Goal: Task Accomplishment & Management: Manage account settings

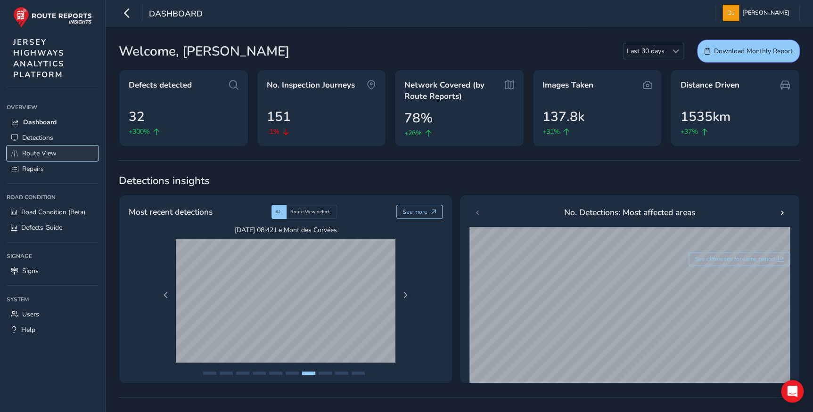
click at [44, 154] on span "Route View" at bounding box center [39, 153] width 34 height 9
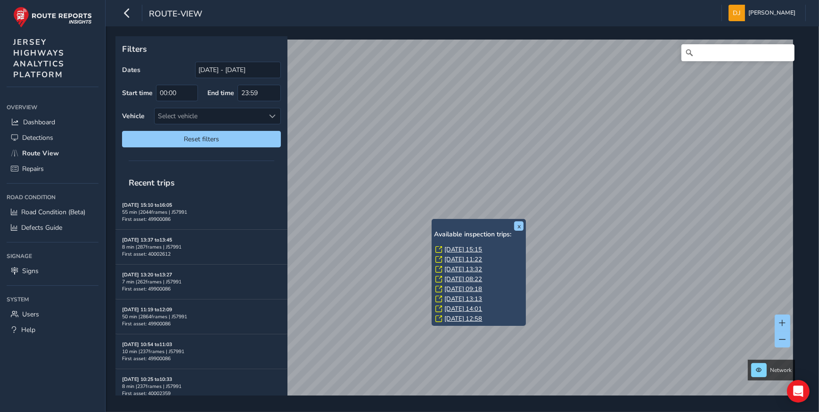
click at [473, 250] on link "[DATE] 15:15" at bounding box center [463, 249] width 38 height 8
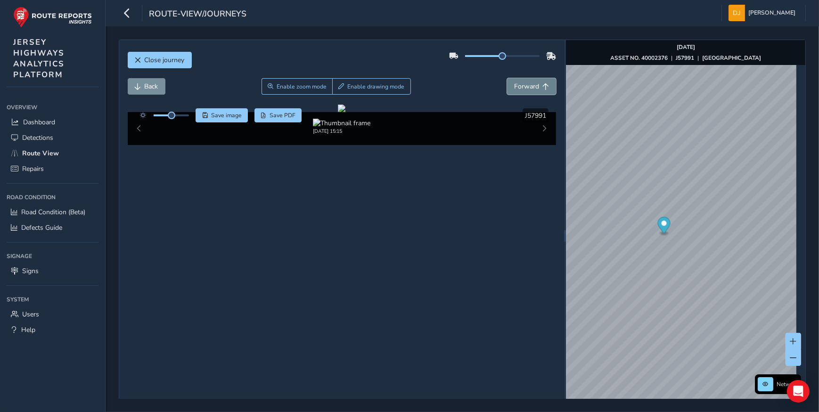
click at [524, 86] on span "Forward" at bounding box center [526, 86] width 25 height 9
click at [524, 87] on span "Forward" at bounding box center [526, 86] width 25 height 9
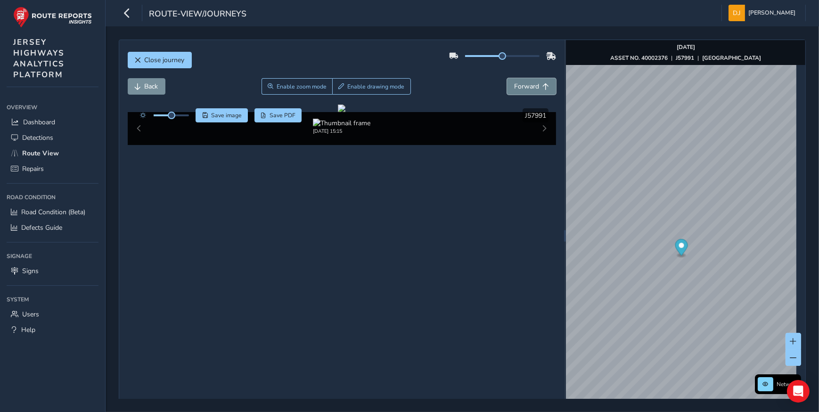
click at [524, 87] on span "Forward" at bounding box center [526, 86] width 25 height 9
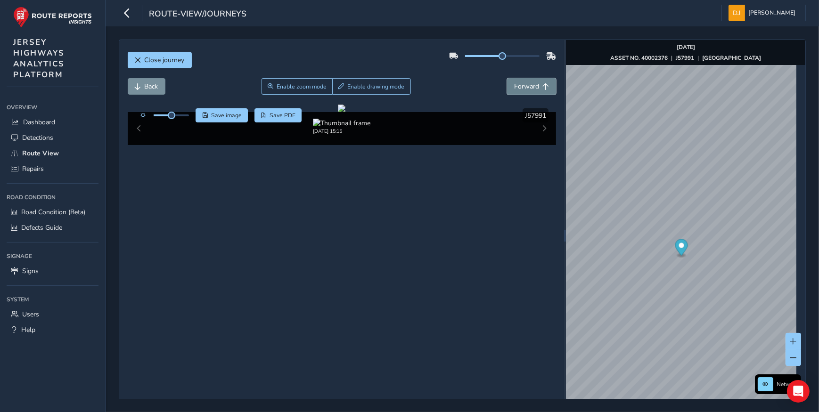
click at [524, 87] on span "Forward" at bounding box center [526, 86] width 25 height 9
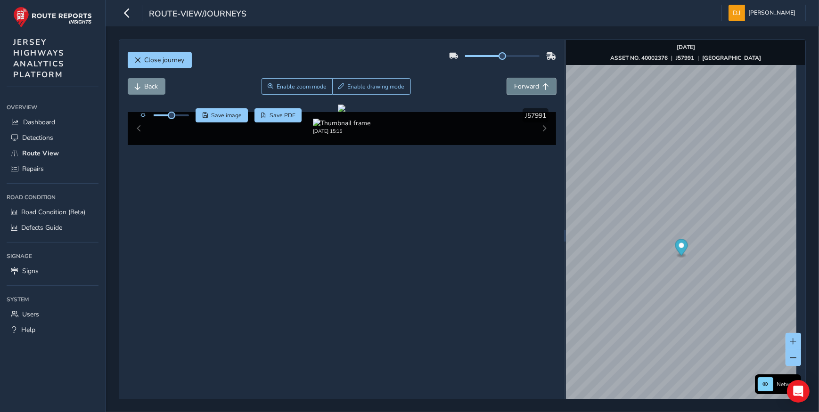
click at [524, 87] on span "Forward" at bounding box center [526, 86] width 25 height 9
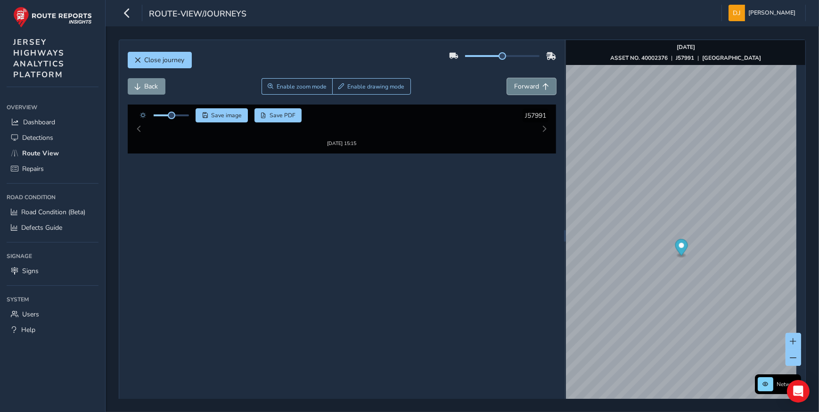
click at [524, 87] on span "Forward" at bounding box center [526, 86] width 25 height 9
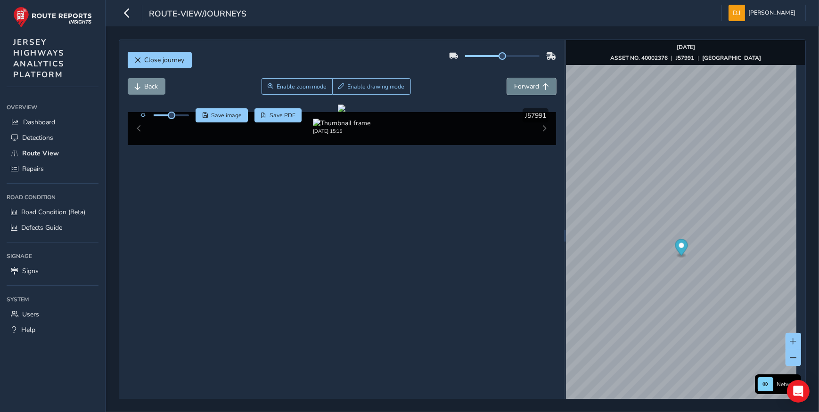
click at [524, 87] on span "Forward" at bounding box center [526, 86] width 25 height 9
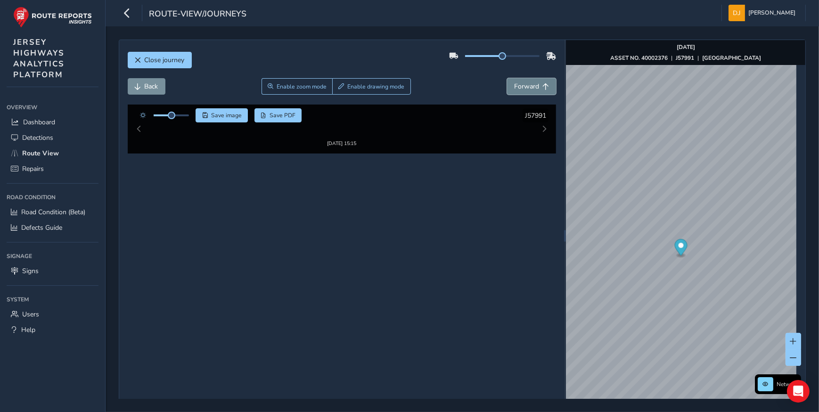
click at [524, 87] on span "Forward" at bounding box center [526, 86] width 25 height 9
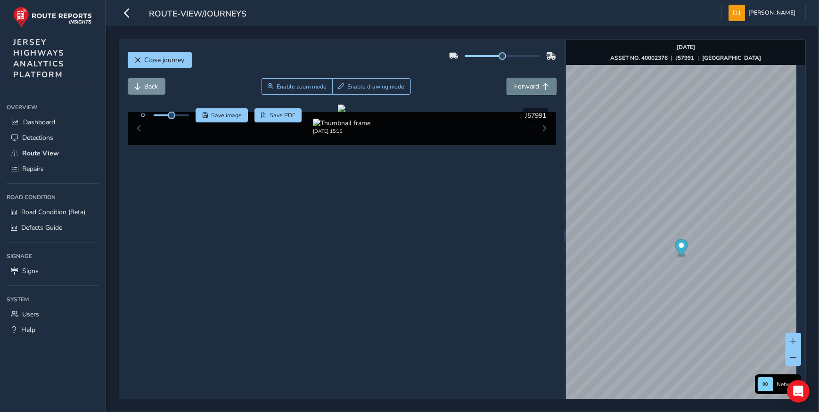
click at [524, 87] on span "Forward" at bounding box center [526, 86] width 25 height 9
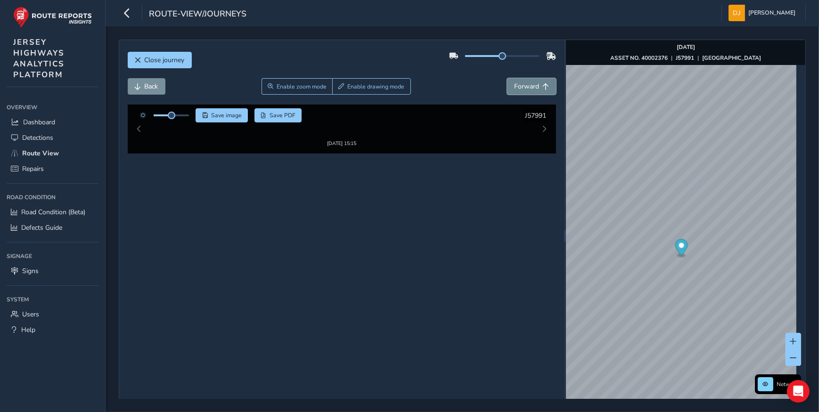
click at [524, 87] on span "Forward" at bounding box center [526, 86] width 25 height 9
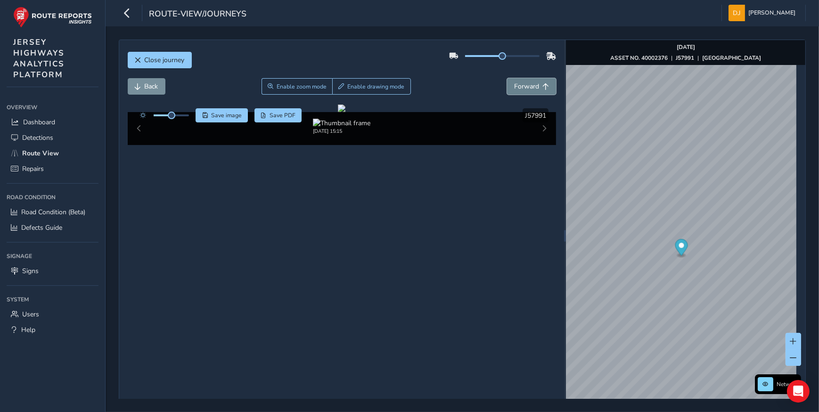
click at [524, 87] on span "Forward" at bounding box center [526, 86] width 25 height 9
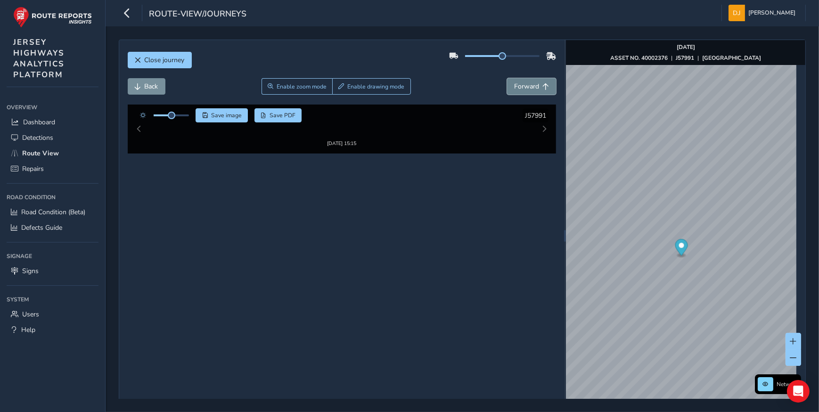
click at [524, 87] on span "Forward" at bounding box center [526, 86] width 25 height 9
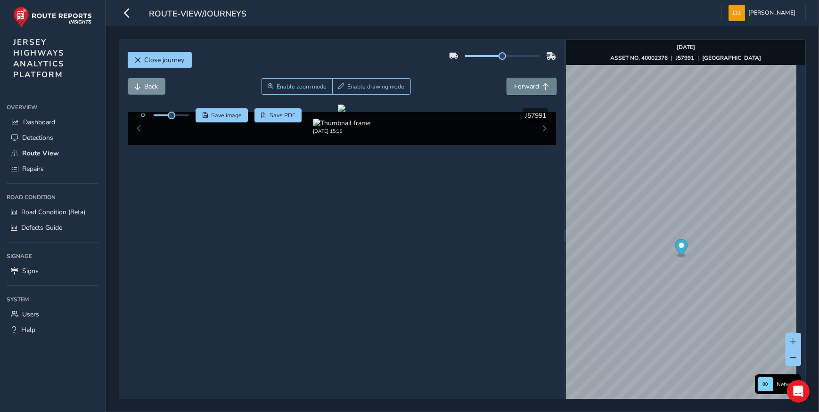
click at [524, 87] on span "Forward" at bounding box center [526, 86] width 25 height 9
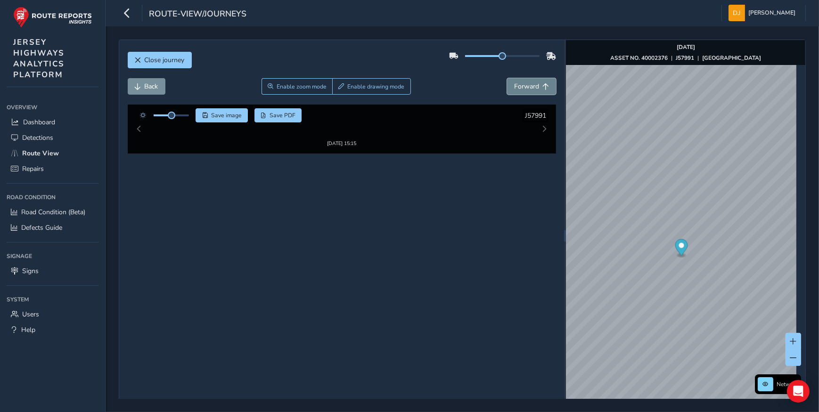
click at [524, 87] on span "Forward" at bounding box center [526, 86] width 25 height 9
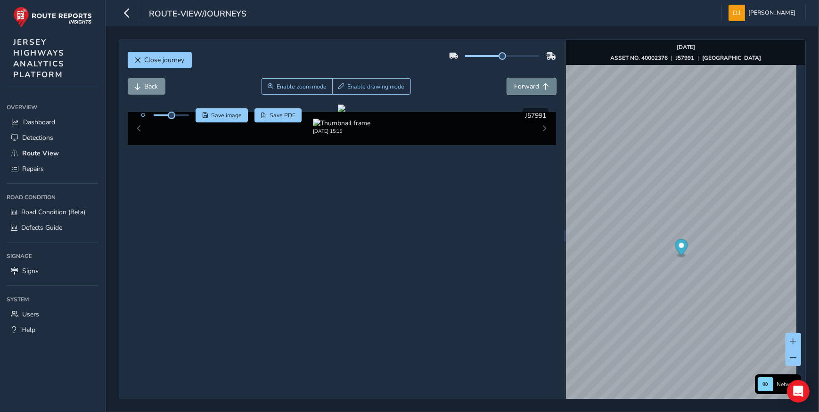
click at [524, 87] on span "Forward" at bounding box center [526, 86] width 25 height 9
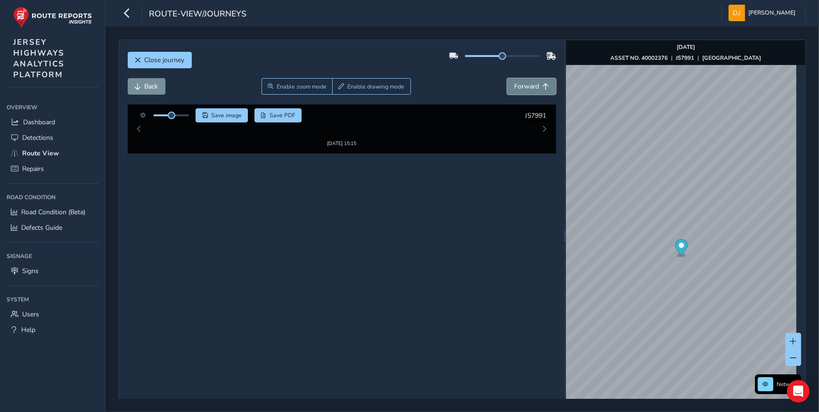
click at [524, 87] on span "Forward" at bounding box center [526, 86] width 25 height 9
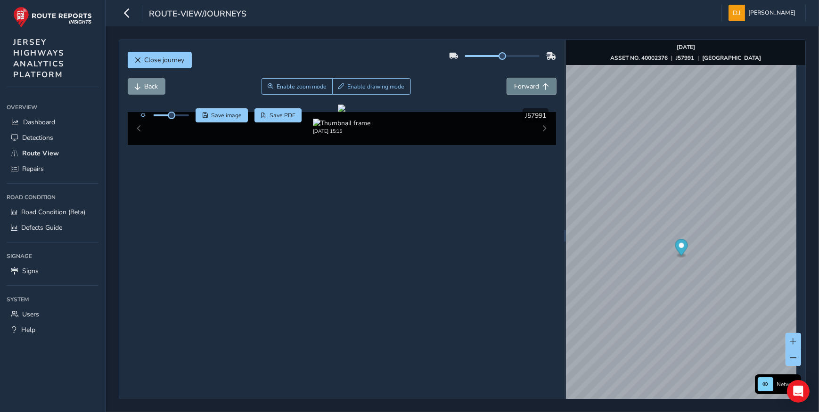
click at [524, 87] on span "Forward" at bounding box center [526, 86] width 25 height 9
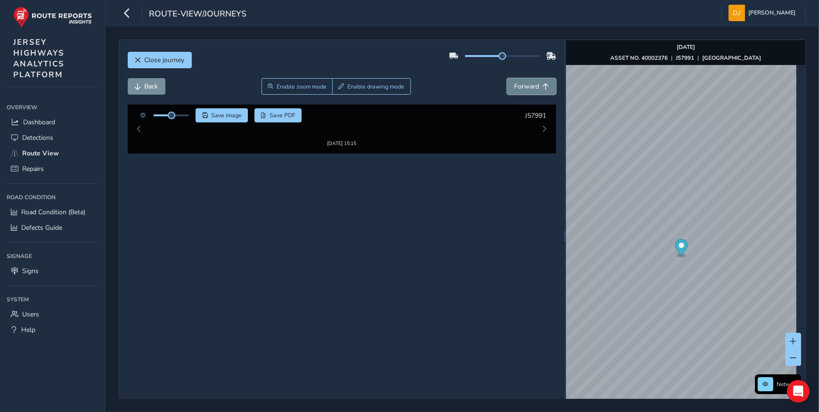
click at [524, 87] on span "Forward" at bounding box center [526, 86] width 25 height 9
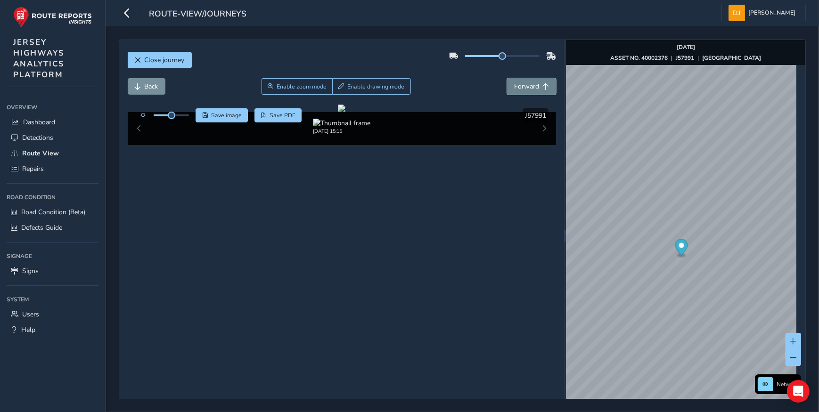
click at [524, 87] on span "Forward" at bounding box center [526, 86] width 25 height 9
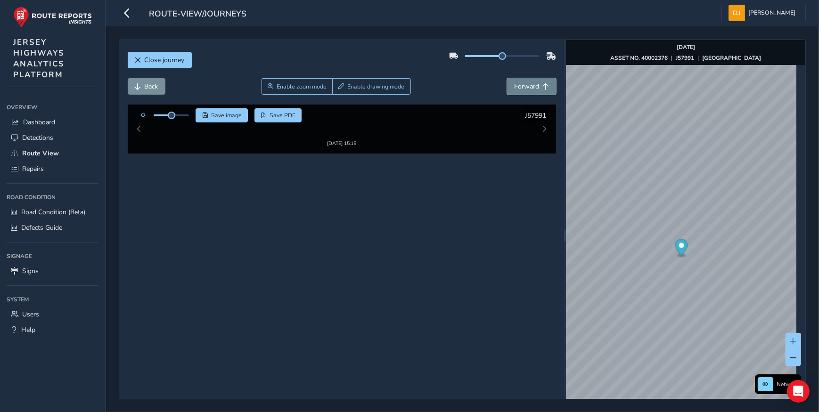
click at [524, 87] on span "Forward" at bounding box center [526, 86] width 25 height 9
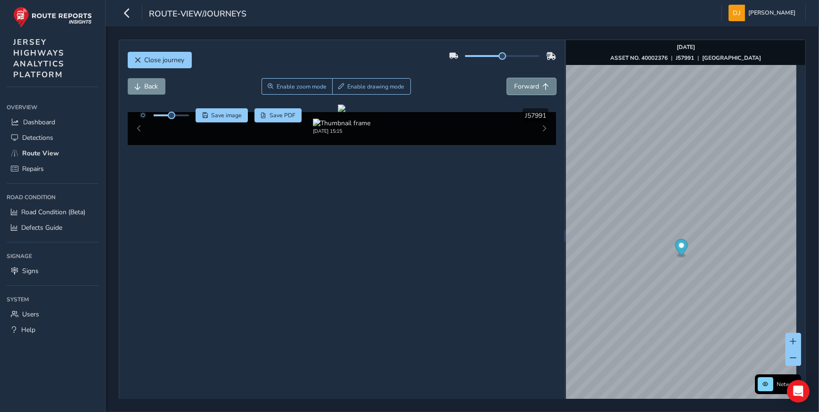
click at [524, 87] on span "Forward" at bounding box center [526, 86] width 25 height 9
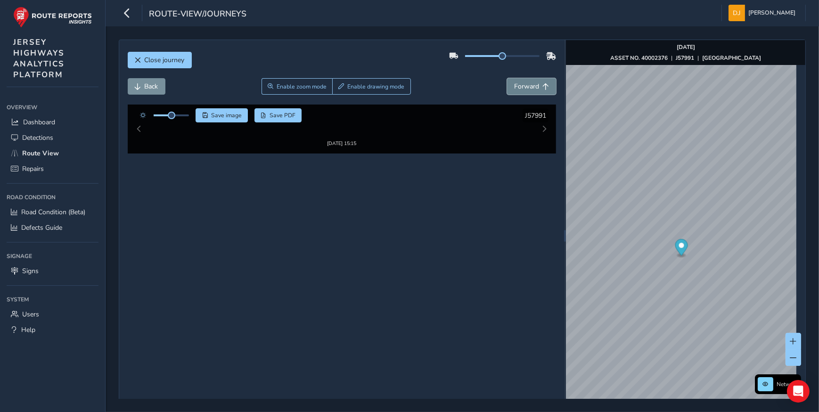
click at [524, 87] on span "Forward" at bounding box center [526, 86] width 25 height 9
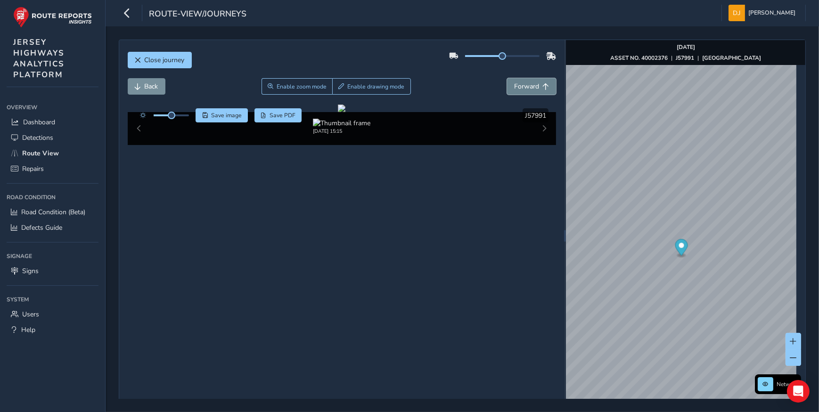
click at [524, 87] on span "Forward" at bounding box center [526, 86] width 25 height 9
click at [545, 86] on button "Forward" at bounding box center [531, 86] width 49 height 16
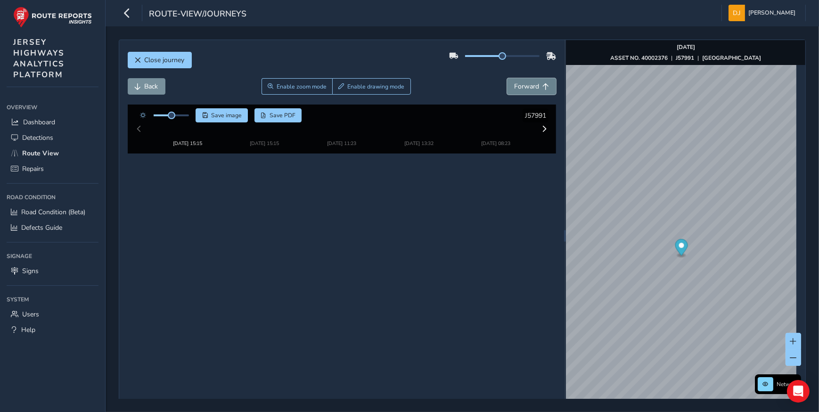
click at [545, 86] on button "Forward" at bounding box center [531, 86] width 49 height 16
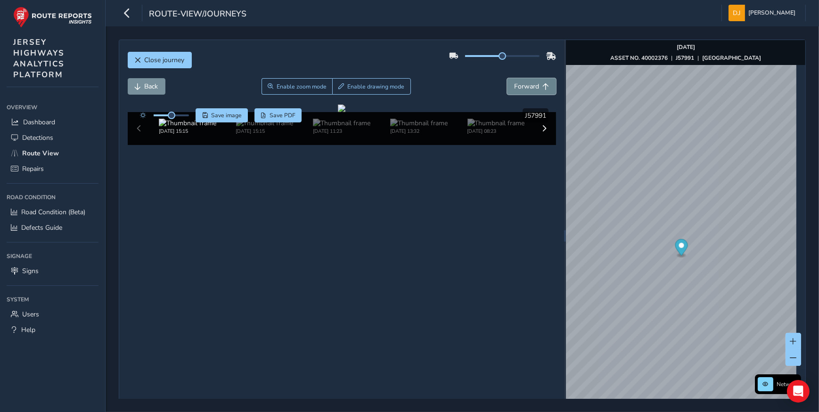
click at [545, 86] on button "Forward" at bounding box center [531, 86] width 49 height 16
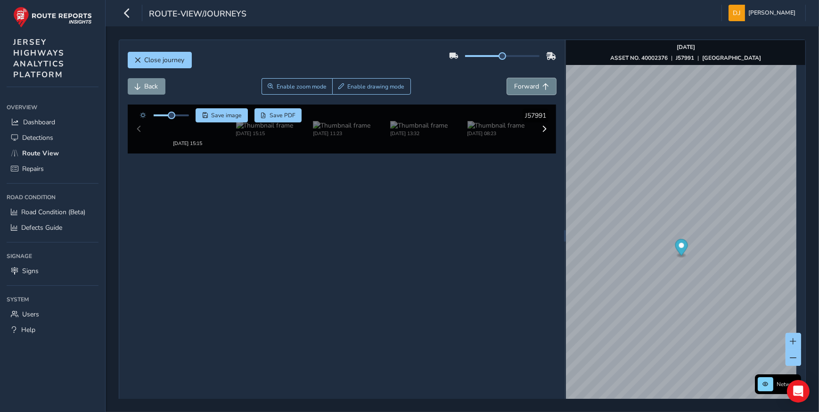
click at [545, 86] on button "Forward" at bounding box center [531, 86] width 49 height 16
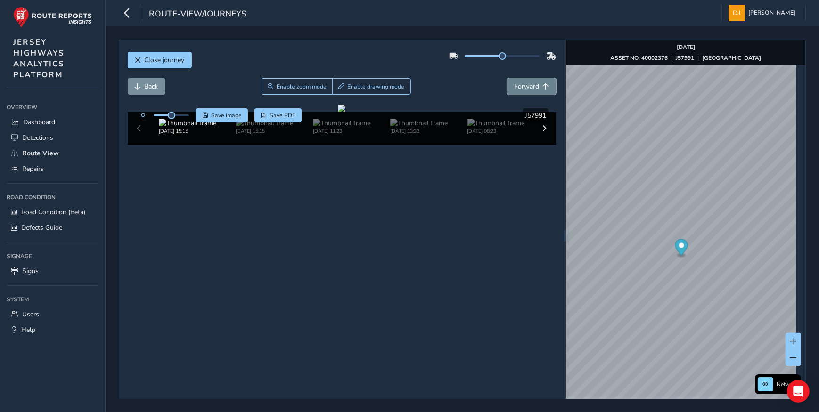
click at [545, 86] on button "Forward" at bounding box center [531, 86] width 49 height 16
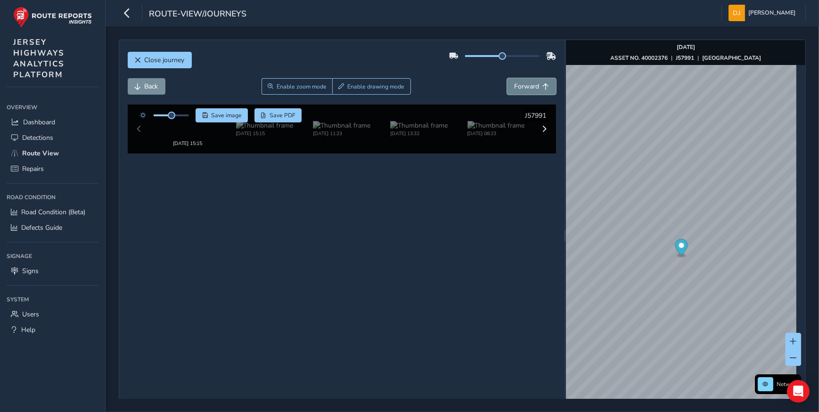
click at [545, 86] on button "Forward" at bounding box center [531, 86] width 49 height 16
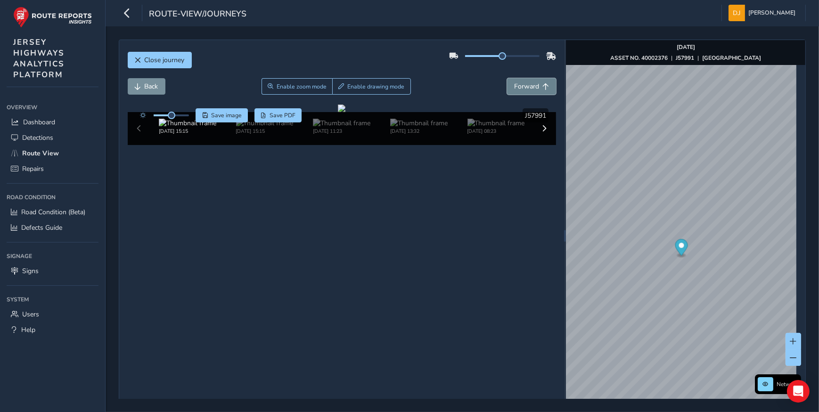
click at [545, 86] on button "Forward" at bounding box center [531, 86] width 49 height 16
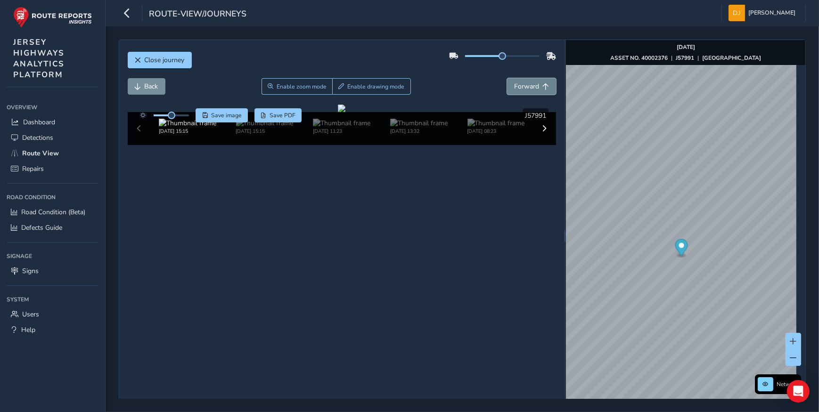
click at [545, 86] on button "Forward" at bounding box center [531, 86] width 49 height 16
click at [523, 86] on span "Forward" at bounding box center [526, 86] width 25 height 9
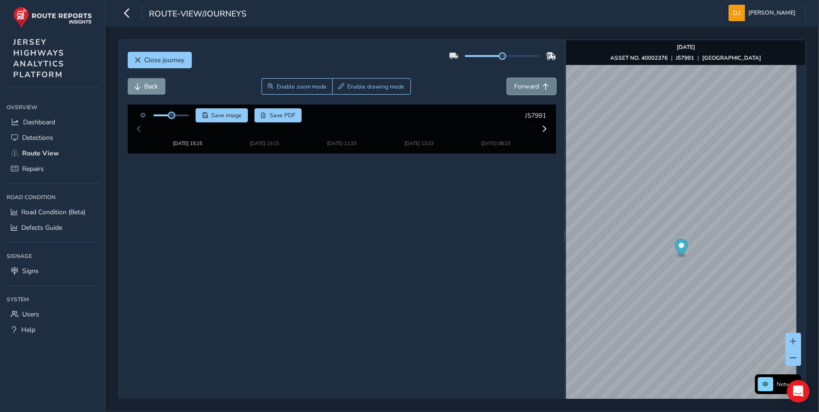
click at [523, 87] on span "Forward" at bounding box center [526, 86] width 25 height 9
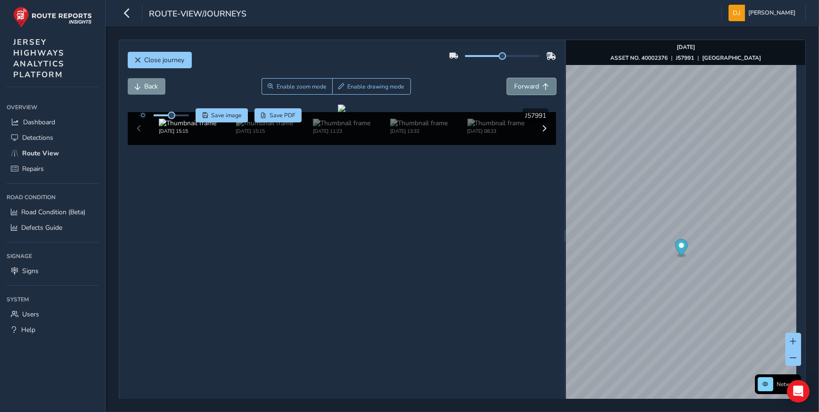
click at [523, 87] on span "Forward" at bounding box center [526, 86] width 25 height 9
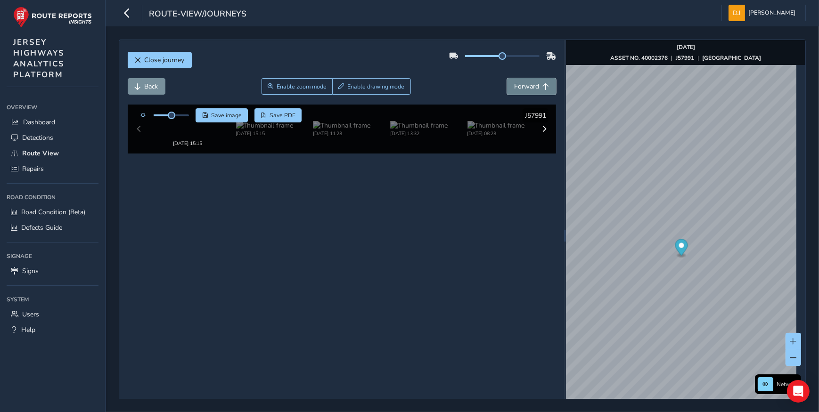
click at [523, 87] on span "Forward" at bounding box center [526, 86] width 25 height 9
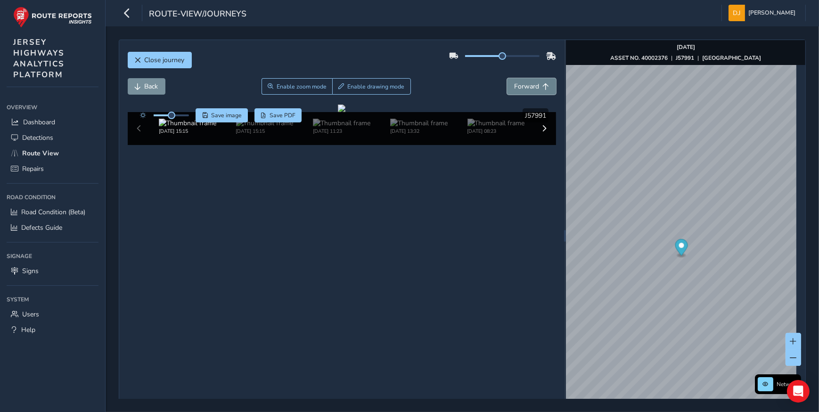
click at [523, 87] on span "Forward" at bounding box center [526, 86] width 25 height 9
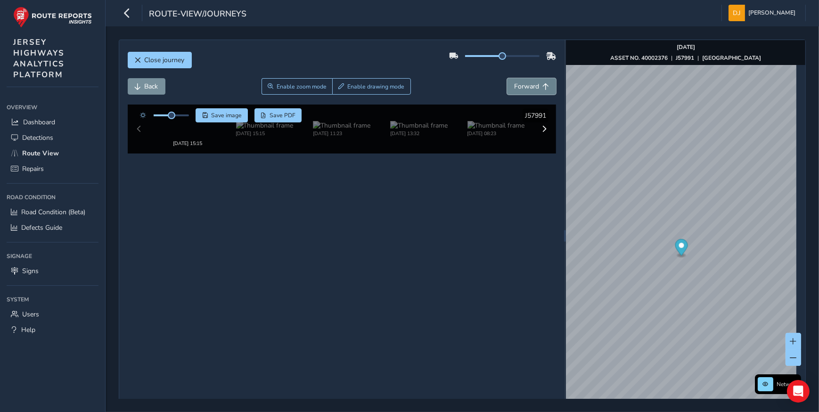
click at [523, 87] on span "Forward" at bounding box center [526, 86] width 25 height 9
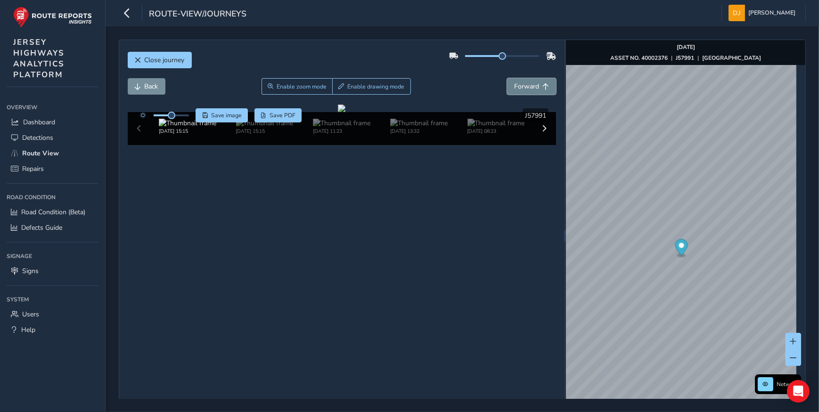
click at [523, 87] on span "Forward" at bounding box center [526, 86] width 25 height 9
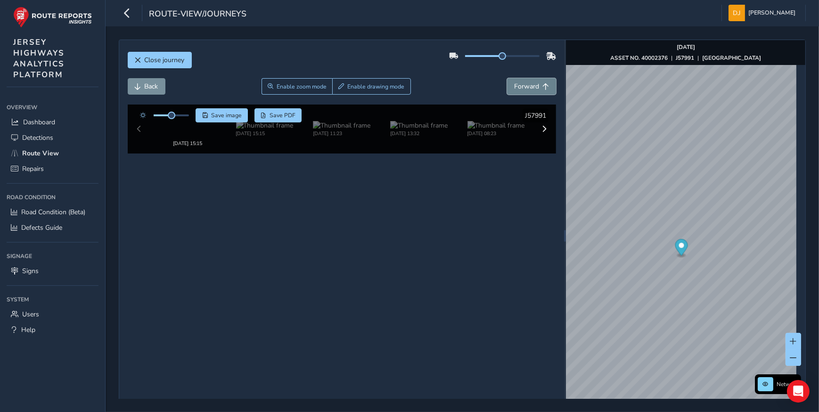
click at [523, 87] on span "Forward" at bounding box center [526, 86] width 25 height 9
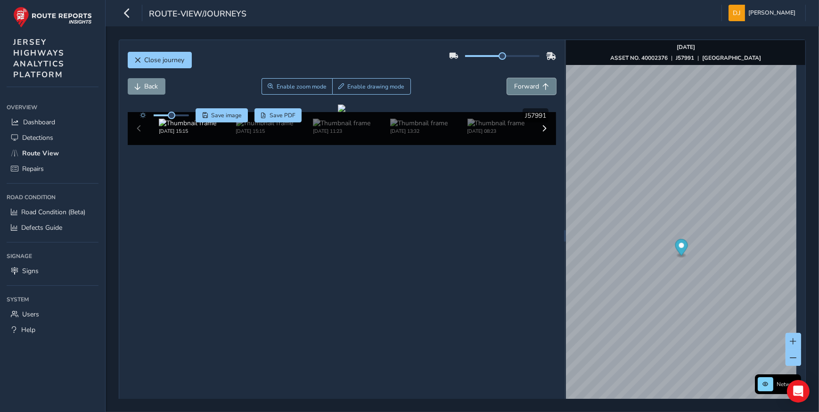
click at [523, 87] on span "Forward" at bounding box center [526, 86] width 25 height 9
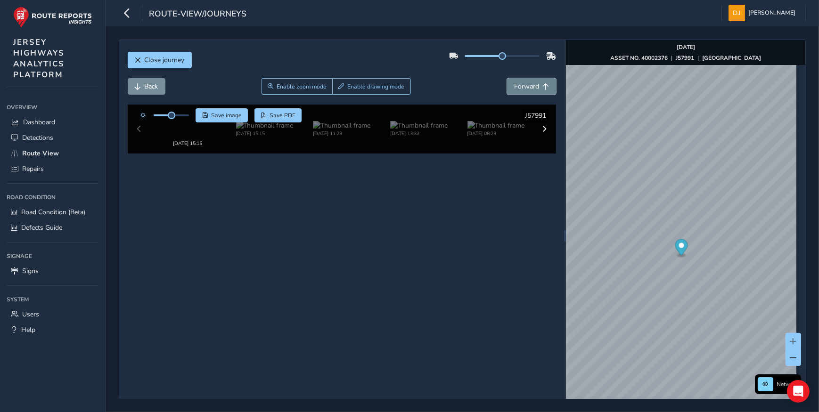
click at [523, 87] on span "Forward" at bounding box center [526, 86] width 25 height 9
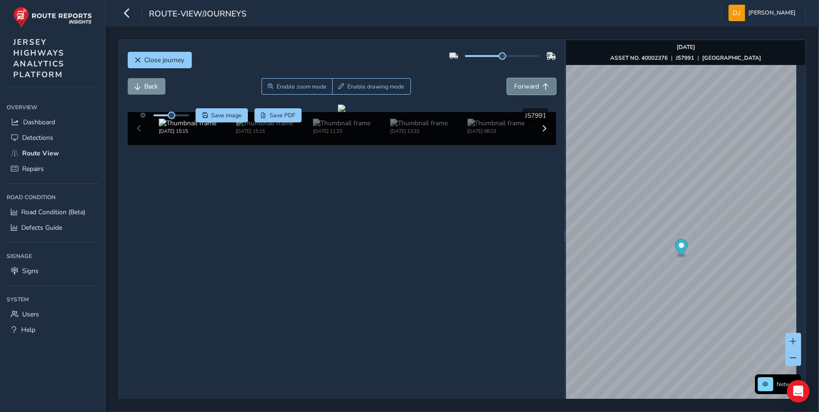
click at [523, 87] on span "Forward" at bounding box center [526, 86] width 25 height 9
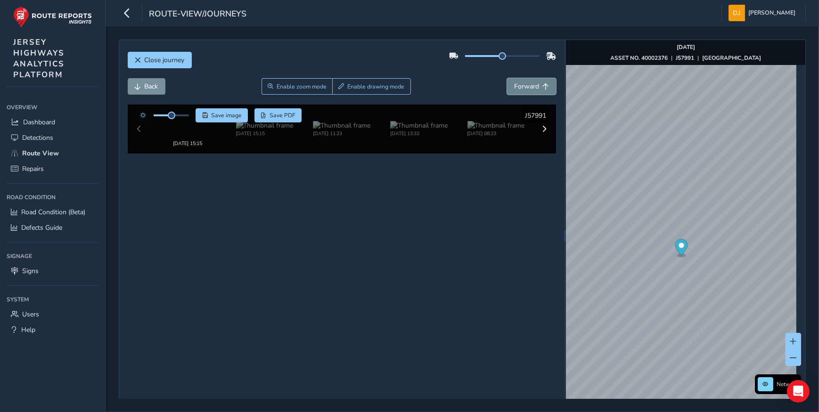
click at [523, 87] on span "Forward" at bounding box center [526, 86] width 25 height 9
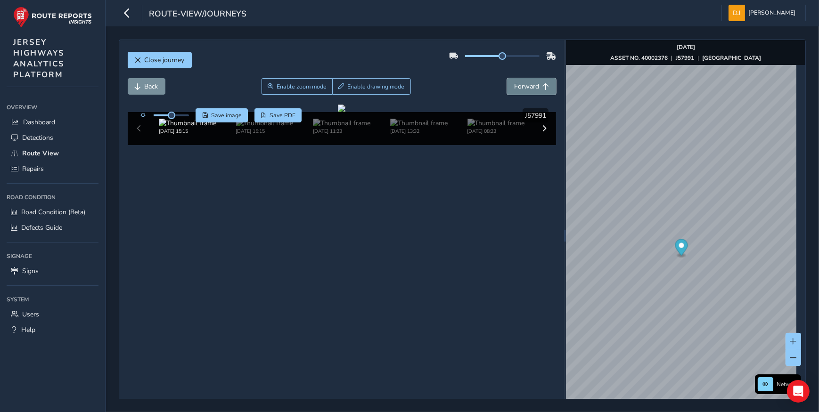
click at [523, 87] on span "Forward" at bounding box center [526, 86] width 25 height 9
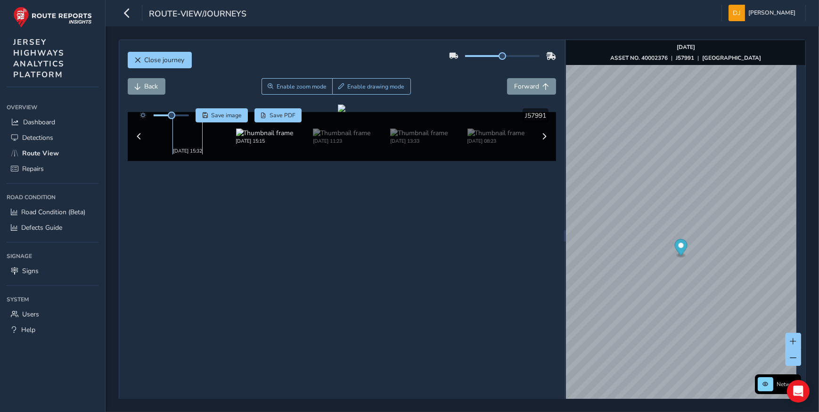
click at [197, 128] on img at bounding box center [187, 123] width 57 height 9
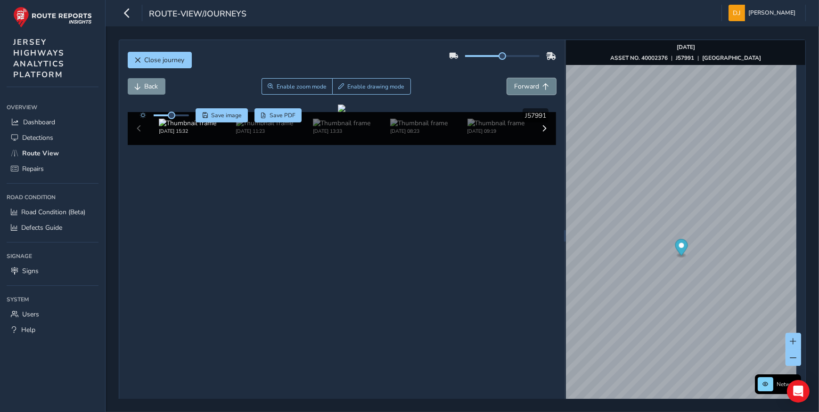
click at [518, 91] on button "Forward" at bounding box center [531, 86] width 49 height 16
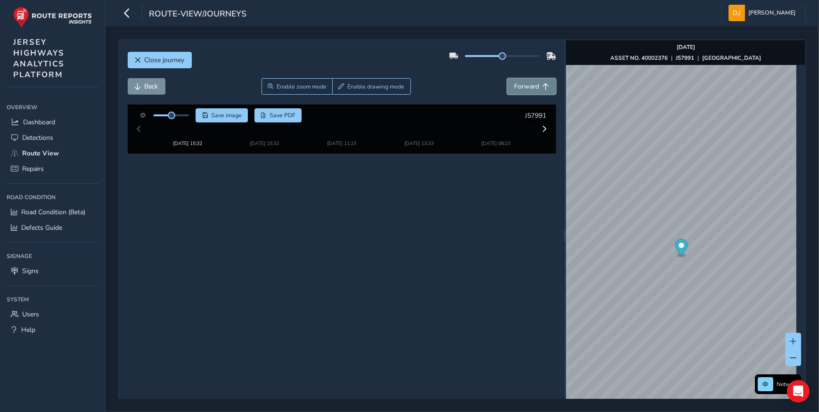
click at [518, 91] on button "Forward" at bounding box center [531, 86] width 49 height 16
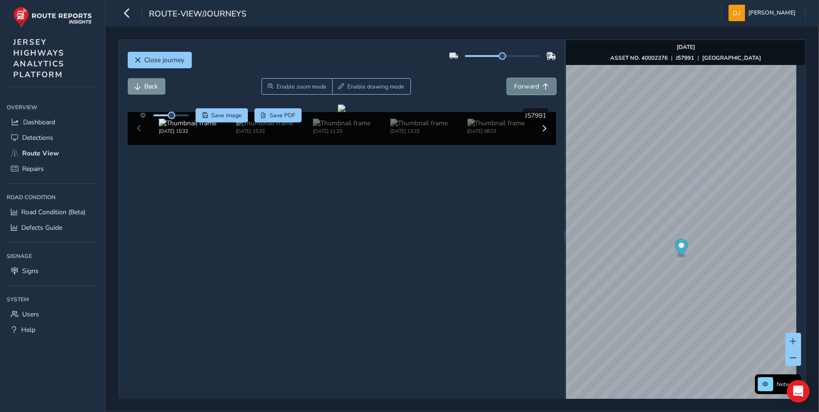
click at [518, 91] on button "Forward" at bounding box center [531, 86] width 49 height 16
click at [141, 83] on button "Back" at bounding box center [147, 86] width 38 height 16
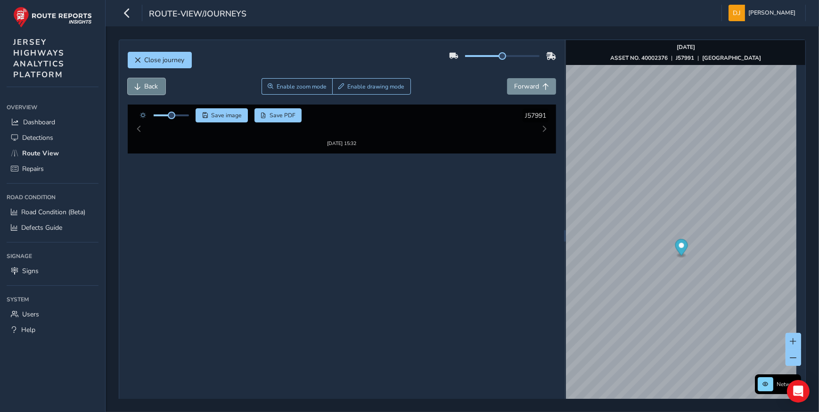
click at [141, 83] on button "Back" at bounding box center [147, 86] width 38 height 16
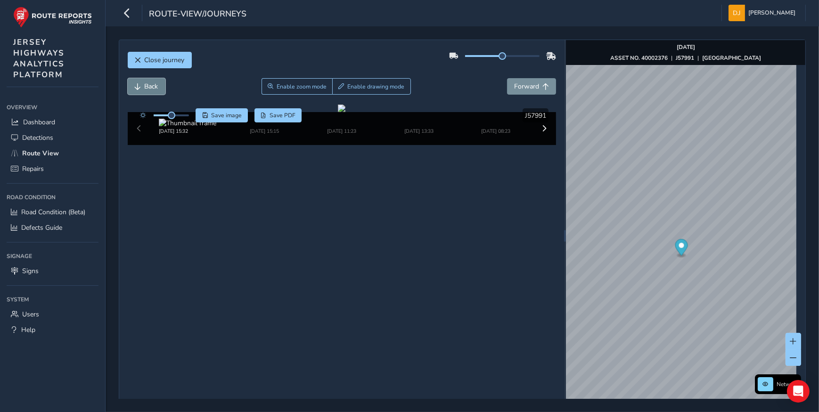
click at [141, 83] on button "Back" at bounding box center [147, 86] width 38 height 16
click at [149, 82] on span "Back" at bounding box center [152, 86] width 14 height 9
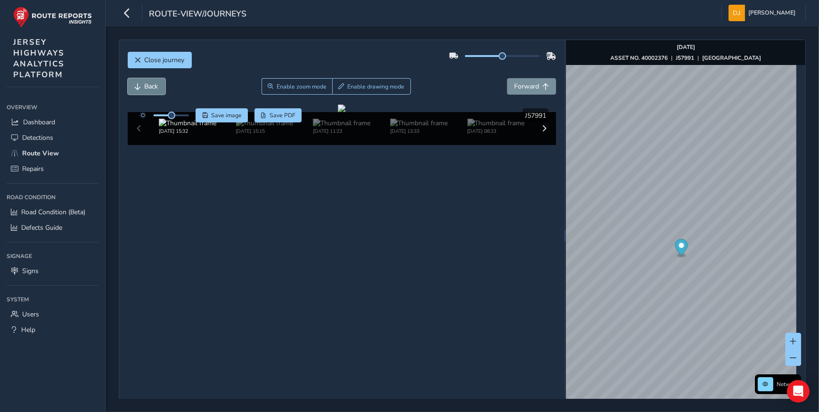
click at [149, 82] on span "Back" at bounding box center [152, 86] width 14 height 9
click at [534, 82] on span "Forward" at bounding box center [526, 86] width 25 height 9
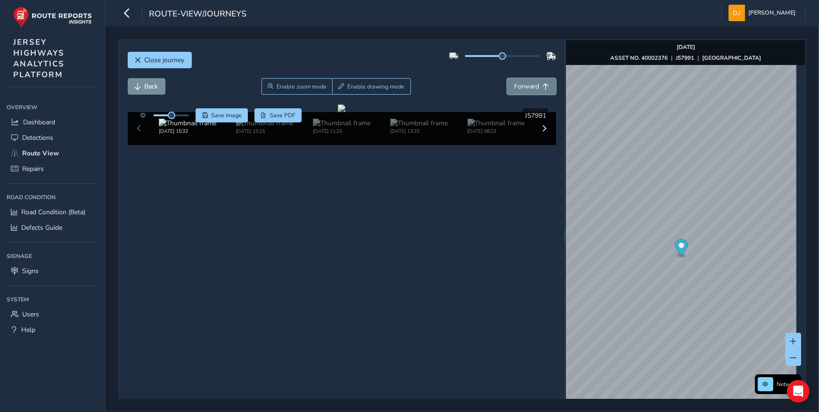
click at [534, 82] on span "Forward" at bounding box center [526, 86] width 25 height 9
click at [533, 82] on span "Forward" at bounding box center [526, 86] width 25 height 9
click at [532, 83] on span "Forward" at bounding box center [526, 86] width 25 height 9
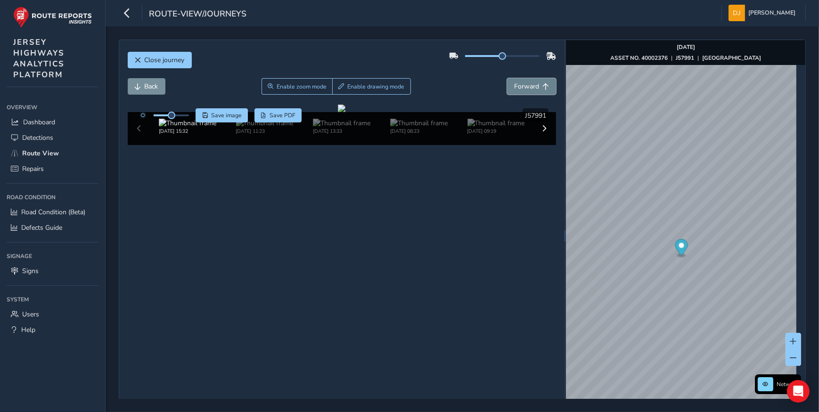
click at [532, 83] on span "Forward" at bounding box center [526, 86] width 25 height 9
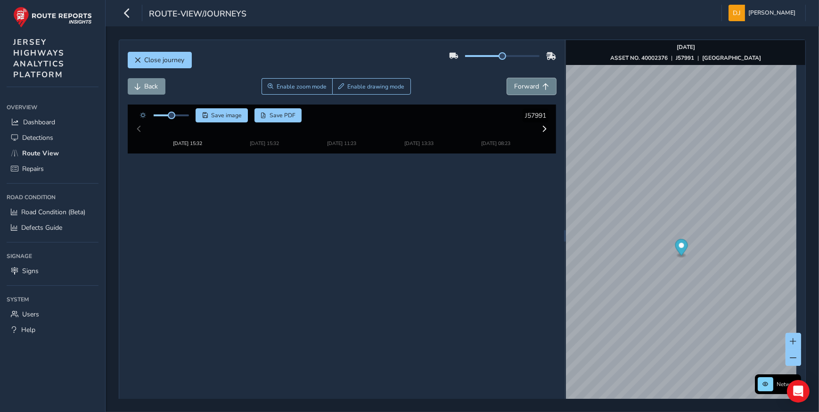
click at [532, 83] on span "Forward" at bounding box center [526, 86] width 25 height 9
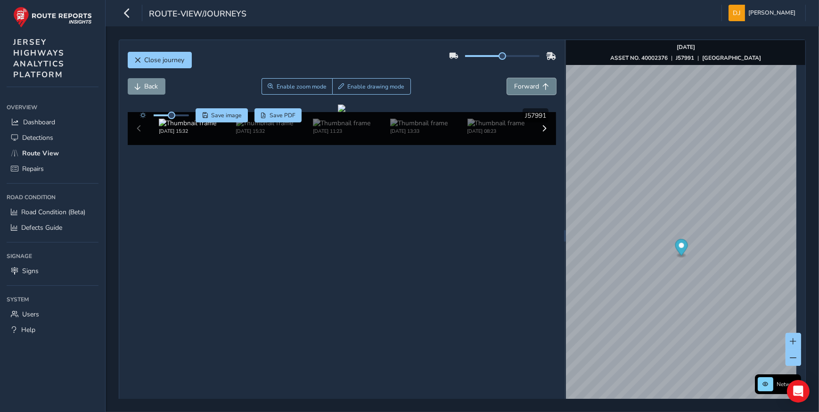
click at [532, 83] on span "Forward" at bounding box center [526, 86] width 25 height 9
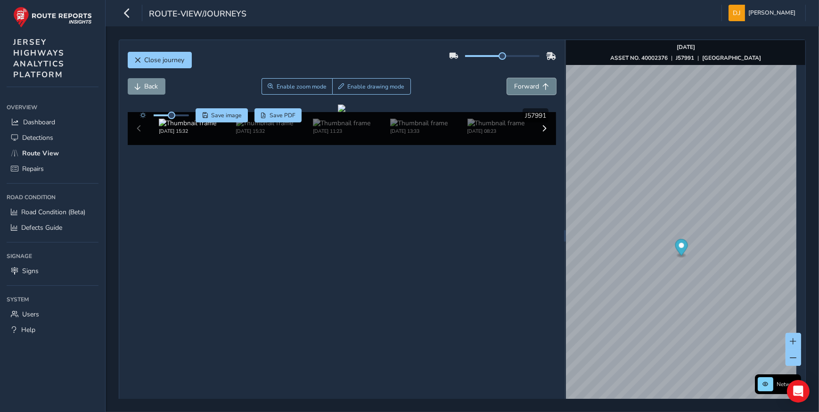
click at [532, 83] on span "Forward" at bounding box center [526, 86] width 25 height 9
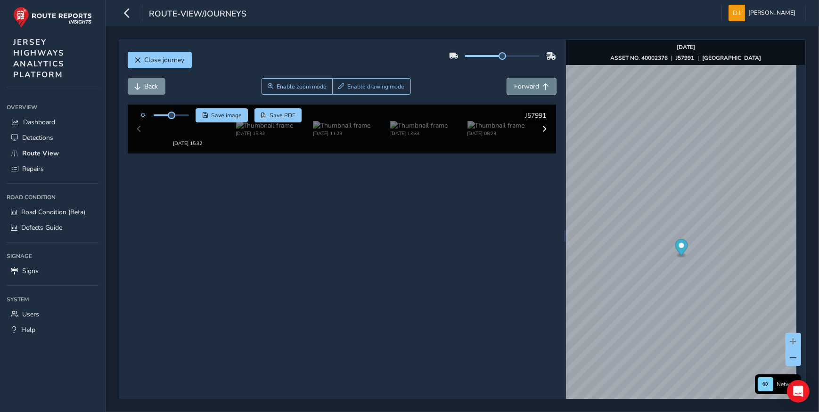
click at [532, 83] on span "Forward" at bounding box center [526, 86] width 25 height 9
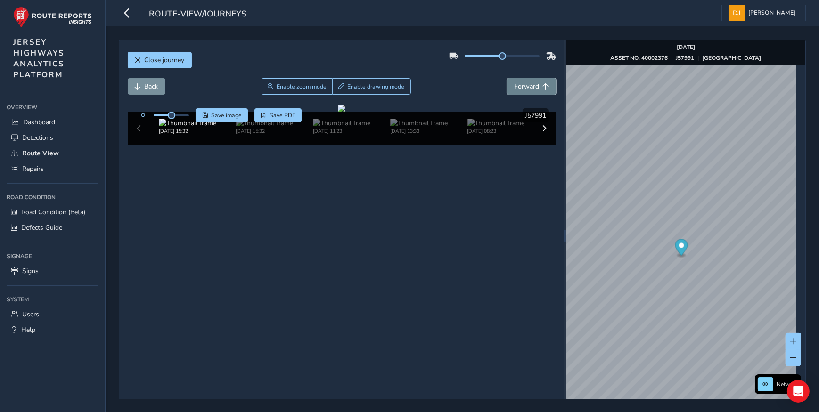
click at [532, 83] on span "Forward" at bounding box center [526, 86] width 25 height 9
click at [532, 82] on span "Forward" at bounding box center [526, 86] width 25 height 9
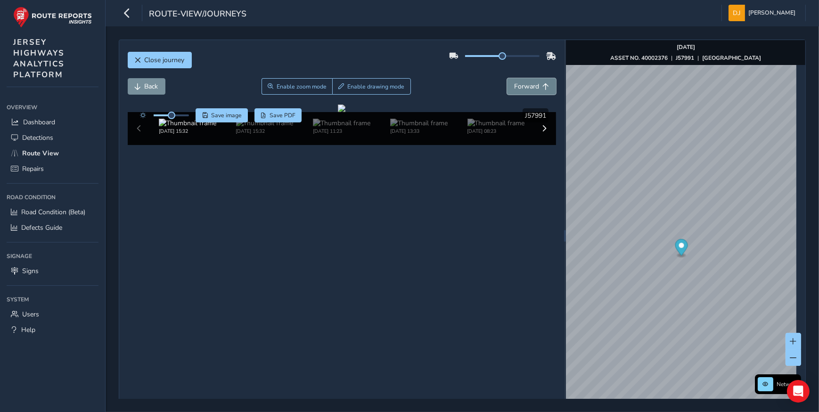
click at [532, 82] on span "Forward" at bounding box center [526, 86] width 25 height 9
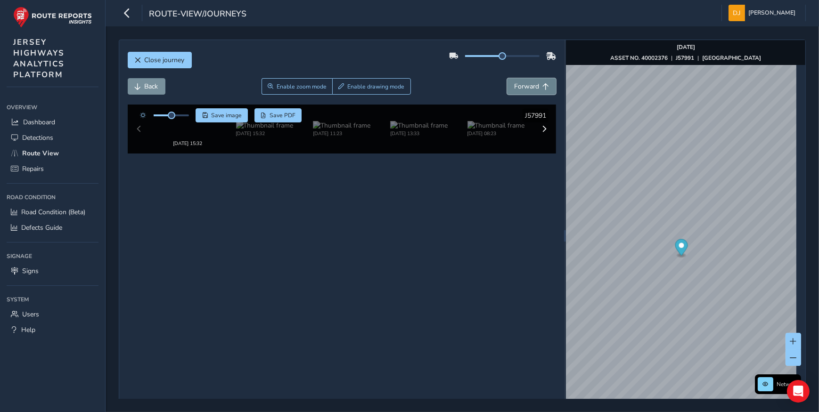
click at [533, 82] on span "Forward" at bounding box center [526, 86] width 25 height 9
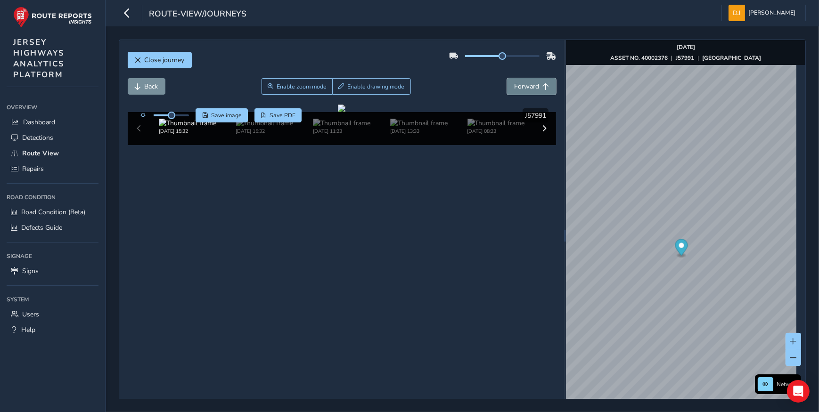
click at [533, 82] on span "Forward" at bounding box center [526, 86] width 25 height 9
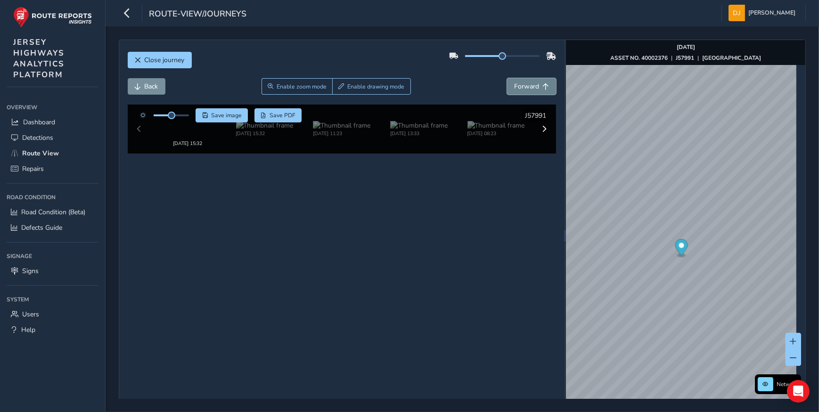
click at [533, 82] on span "Forward" at bounding box center [526, 86] width 25 height 9
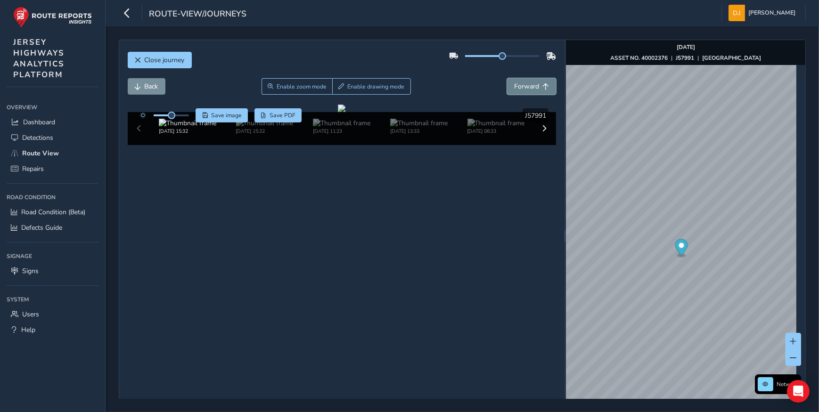
click at [533, 82] on span "Forward" at bounding box center [526, 86] width 25 height 9
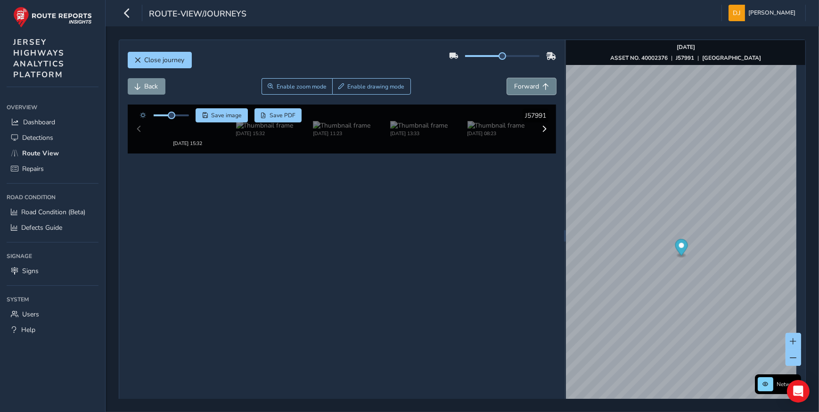
click at [533, 82] on span "Forward" at bounding box center [526, 86] width 25 height 9
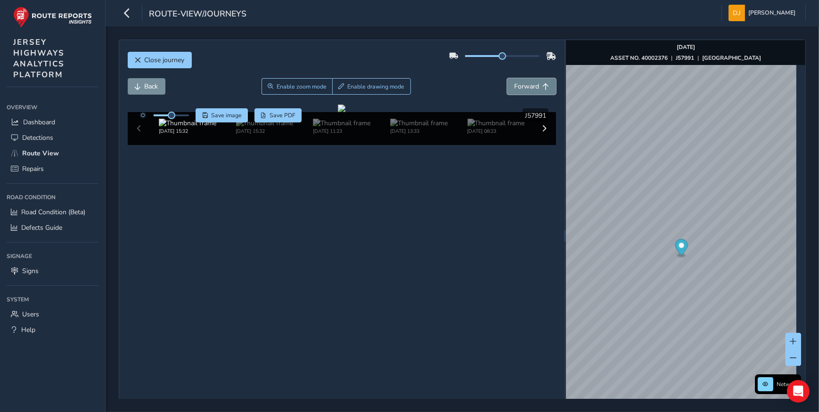
click at [533, 82] on span "Forward" at bounding box center [526, 86] width 25 height 9
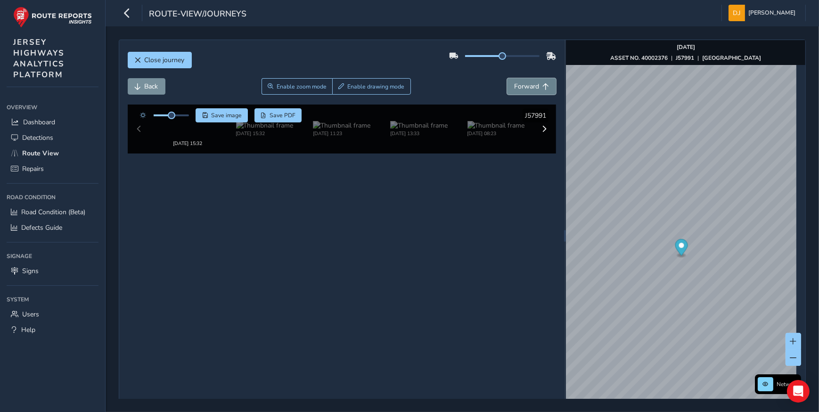
click at [533, 82] on span "Forward" at bounding box center [526, 86] width 25 height 9
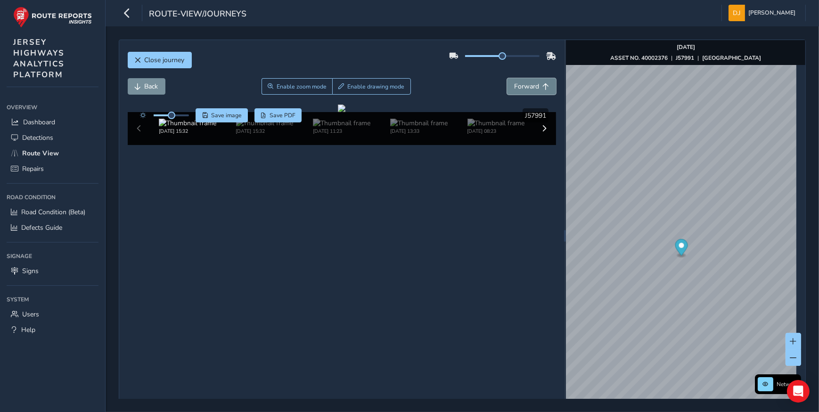
click at [533, 82] on span "Forward" at bounding box center [526, 86] width 25 height 9
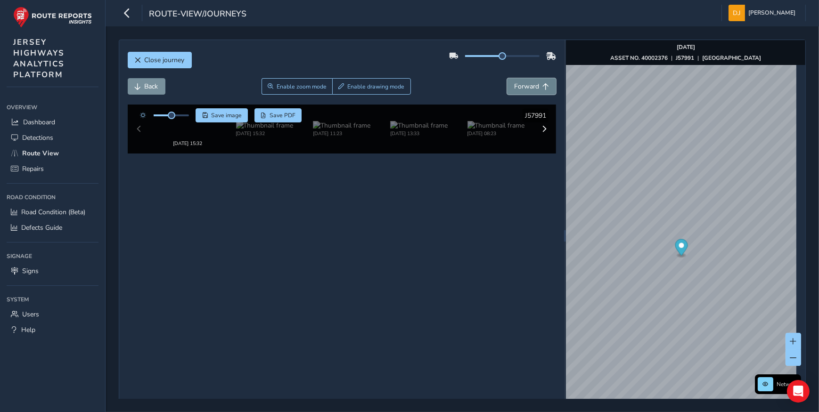
click at [533, 82] on span "Forward" at bounding box center [526, 86] width 25 height 9
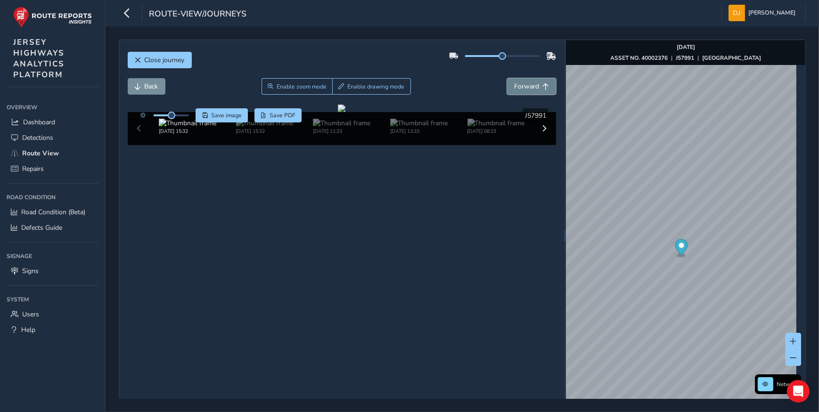
click at [533, 82] on span "Forward" at bounding box center [526, 86] width 25 height 9
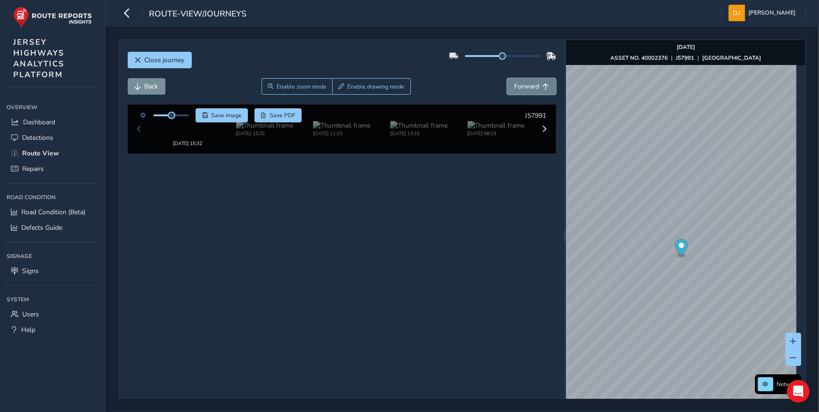
click at [533, 82] on span "Forward" at bounding box center [526, 86] width 25 height 9
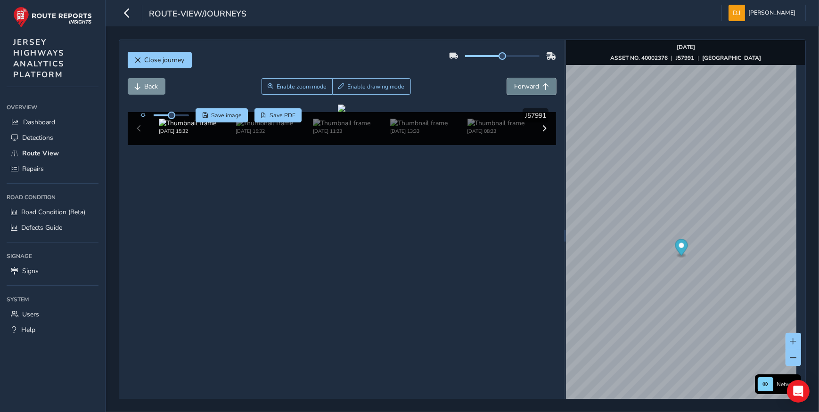
click at [533, 82] on span "Forward" at bounding box center [526, 86] width 25 height 9
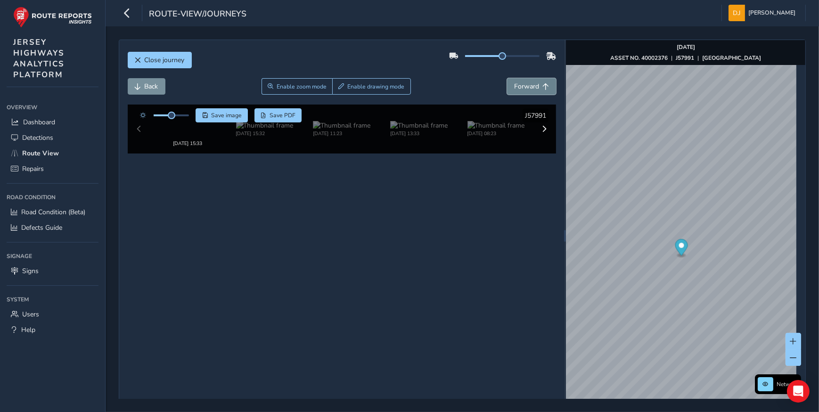
click at [533, 82] on span "Forward" at bounding box center [526, 86] width 25 height 9
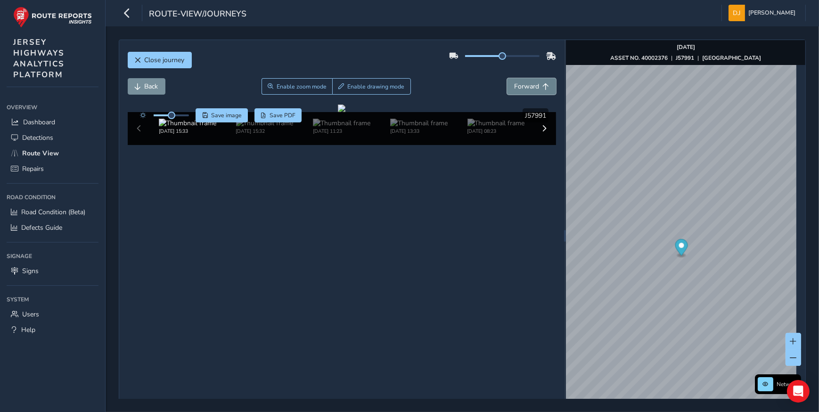
click at [533, 82] on span "Forward" at bounding box center [526, 86] width 25 height 9
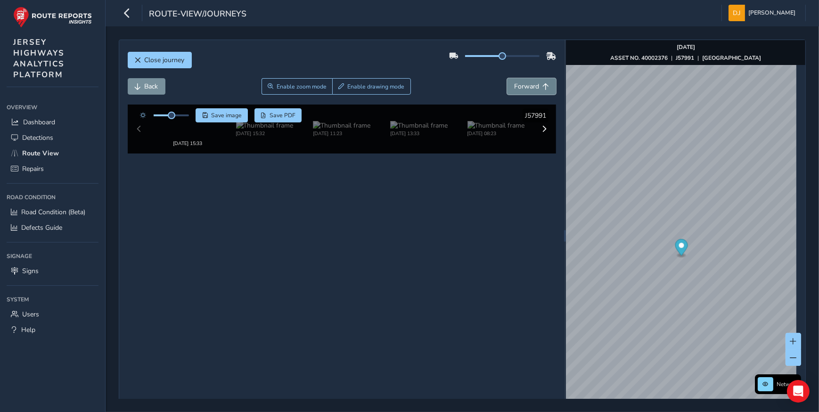
click at [533, 82] on span "Forward" at bounding box center [526, 86] width 25 height 9
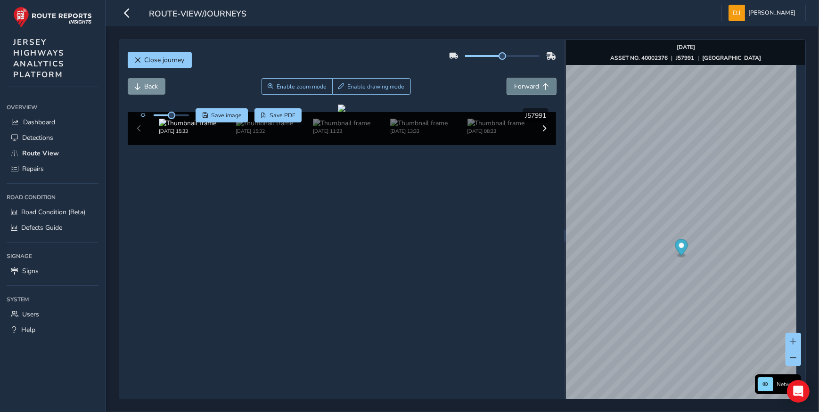
click at [533, 82] on span "Forward" at bounding box center [526, 86] width 25 height 9
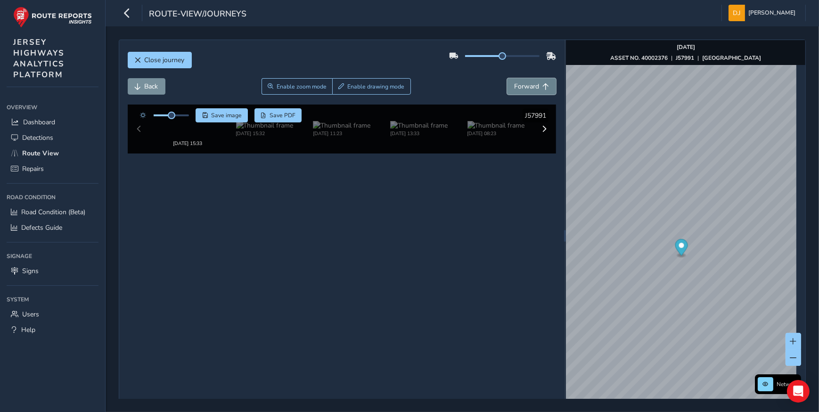
click at [533, 82] on span "Forward" at bounding box center [526, 86] width 25 height 9
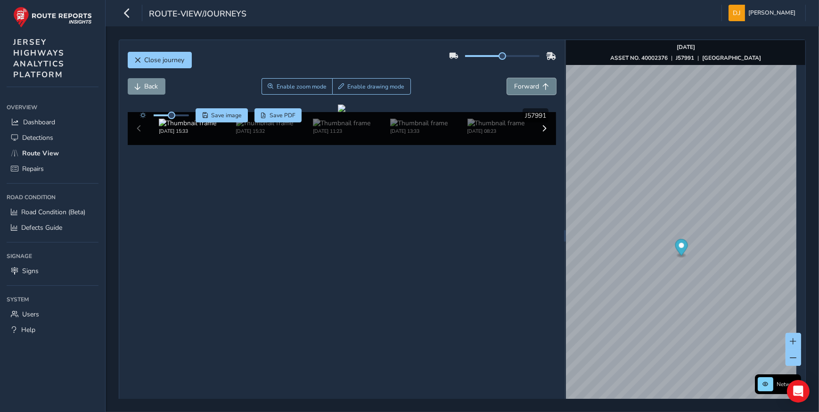
click at [533, 82] on span "Forward" at bounding box center [526, 86] width 25 height 9
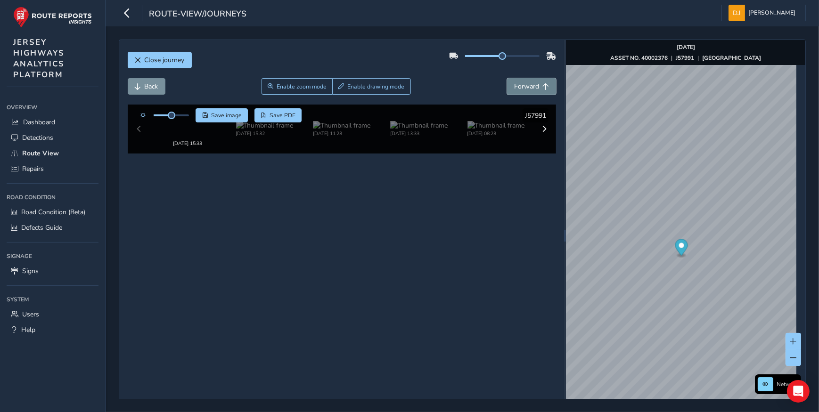
click at [533, 82] on span "Forward" at bounding box center [526, 86] width 25 height 9
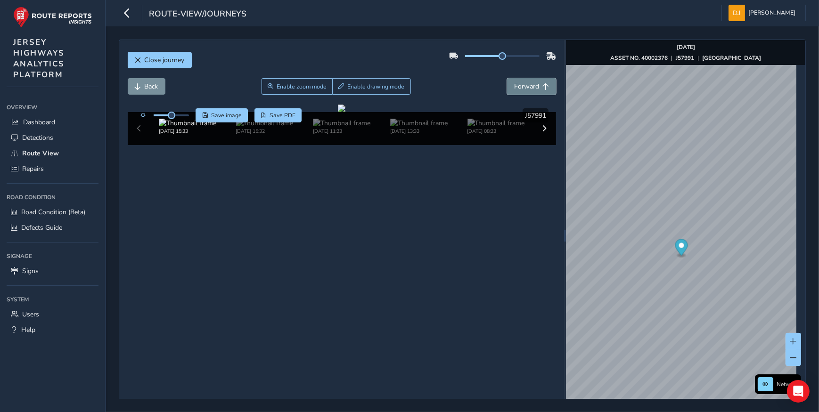
click at [533, 82] on span "Forward" at bounding box center [526, 86] width 25 height 9
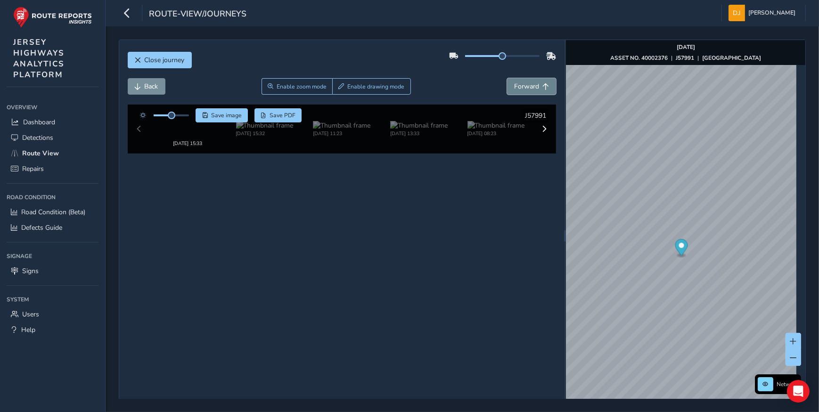
click at [533, 82] on span "Forward" at bounding box center [526, 86] width 25 height 9
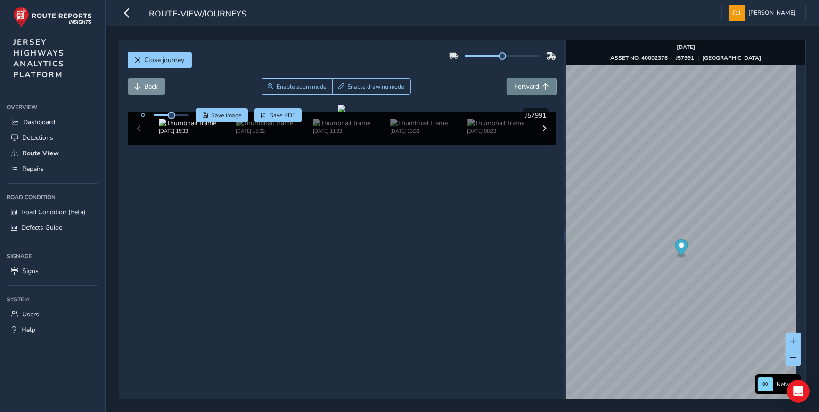
click at [533, 82] on span "Forward" at bounding box center [526, 86] width 25 height 9
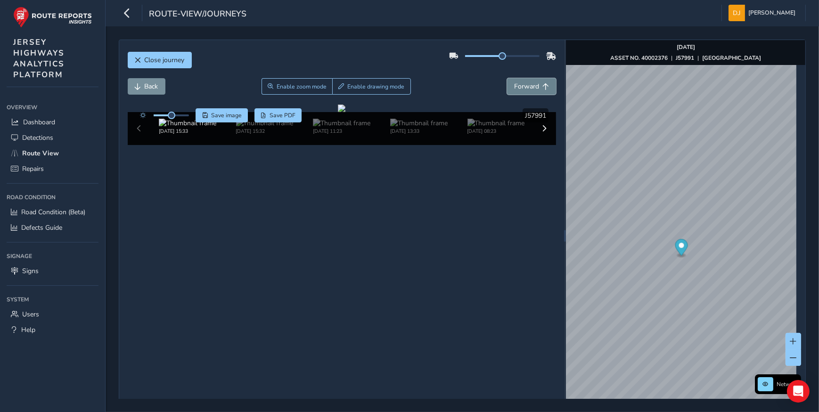
click at [533, 82] on span "Forward" at bounding box center [526, 86] width 25 height 9
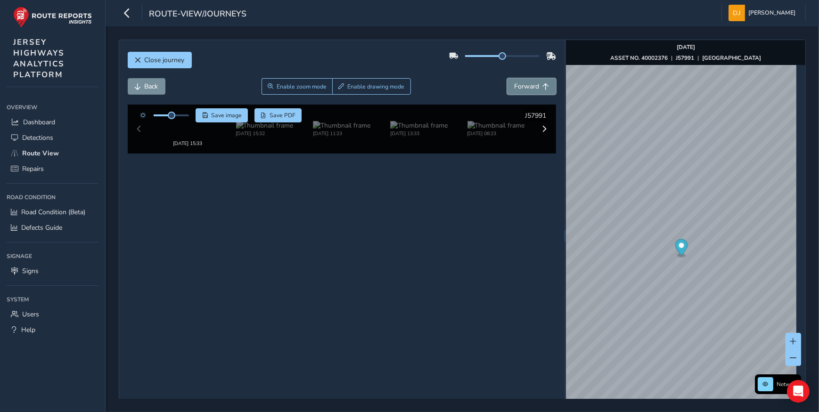
click at [533, 82] on span "Forward" at bounding box center [526, 86] width 25 height 9
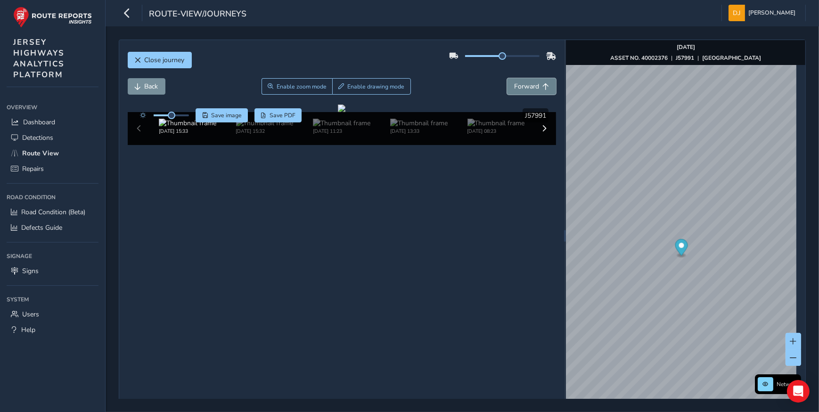
click at [533, 82] on span "Forward" at bounding box center [526, 86] width 25 height 9
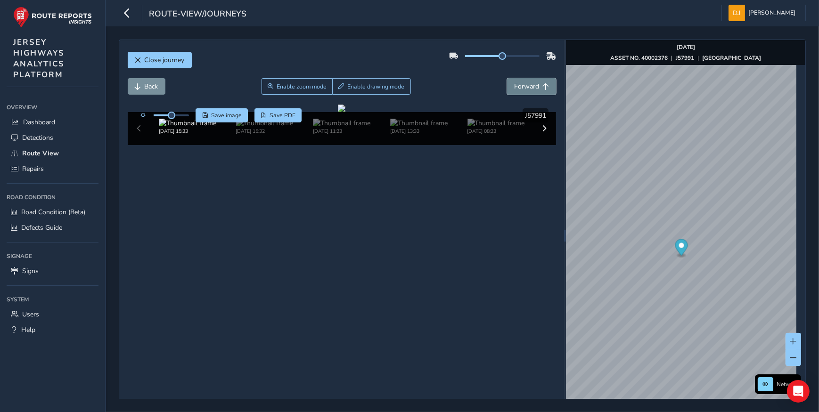
click at [533, 82] on span "Forward" at bounding box center [526, 86] width 25 height 9
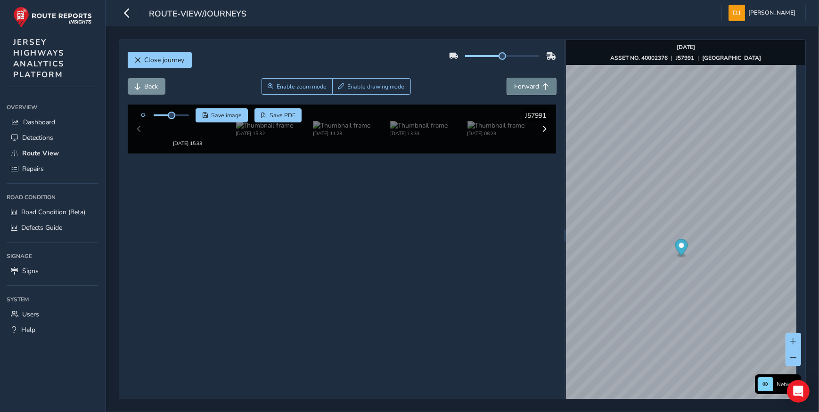
click at [533, 82] on span "Forward" at bounding box center [526, 86] width 25 height 9
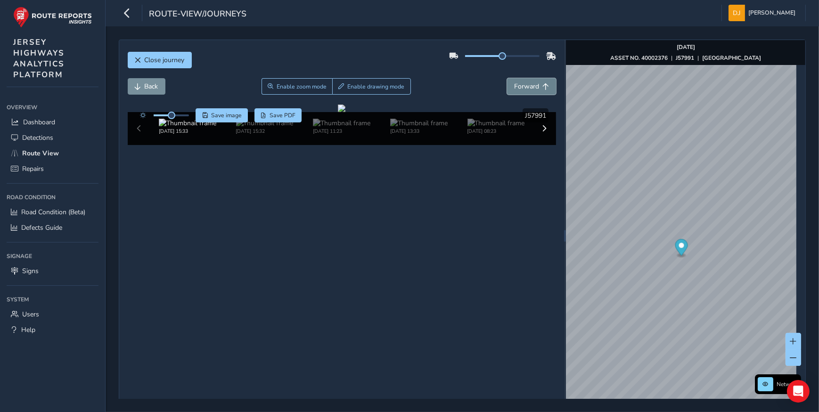
click at [533, 82] on span "Forward" at bounding box center [526, 86] width 25 height 9
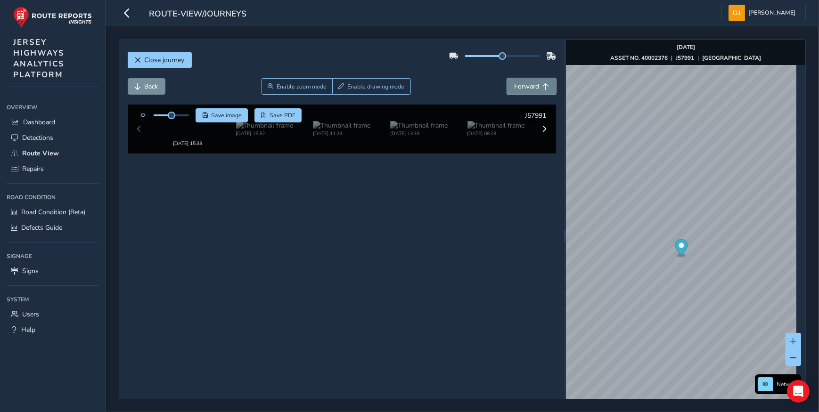
click at [533, 82] on span "Forward" at bounding box center [526, 86] width 25 height 9
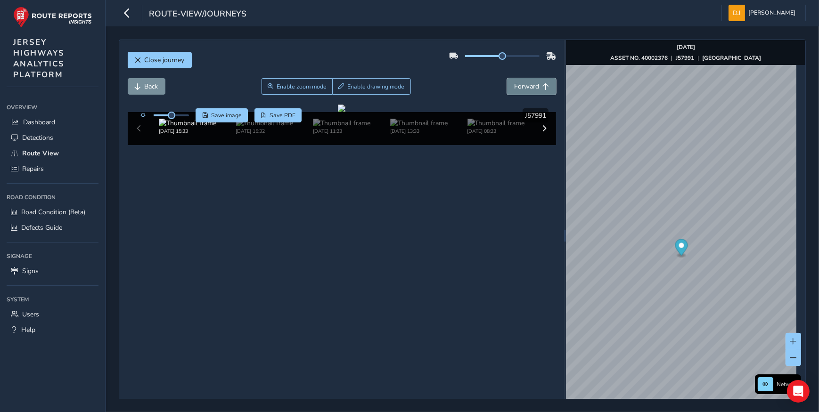
click at [533, 82] on span "Forward" at bounding box center [526, 86] width 25 height 9
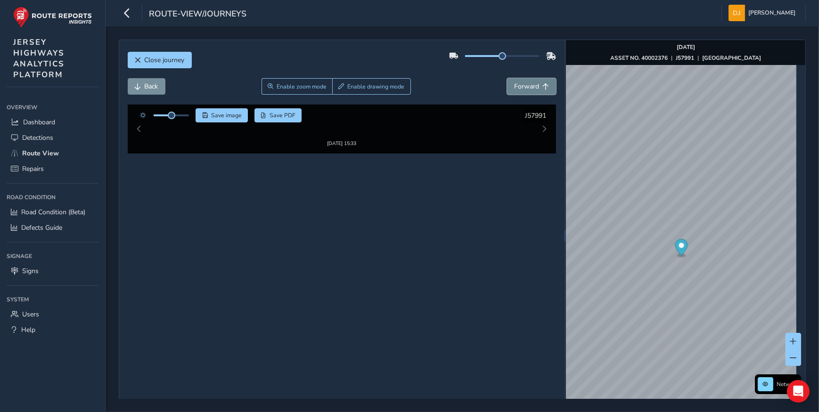
click at [543, 85] on span "Forward" at bounding box center [545, 86] width 7 height 7
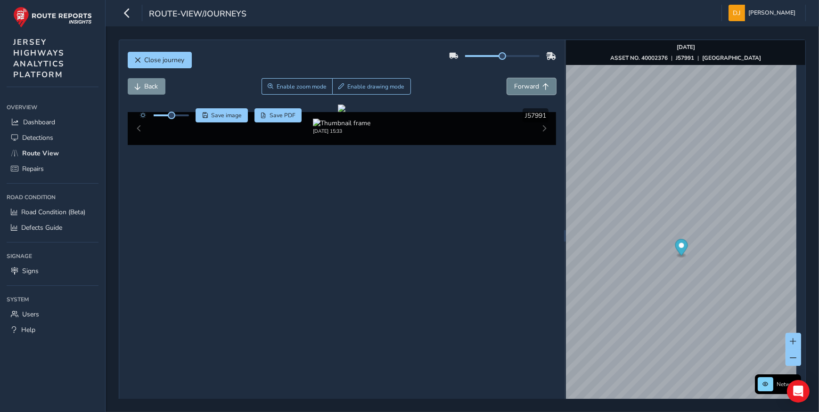
click at [543, 85] on span "Forward" at bounding box center [545, 86] width 7 height 7
click at [151, 87] on span "Back" at bounding box center [152, 86] width 14 height 9
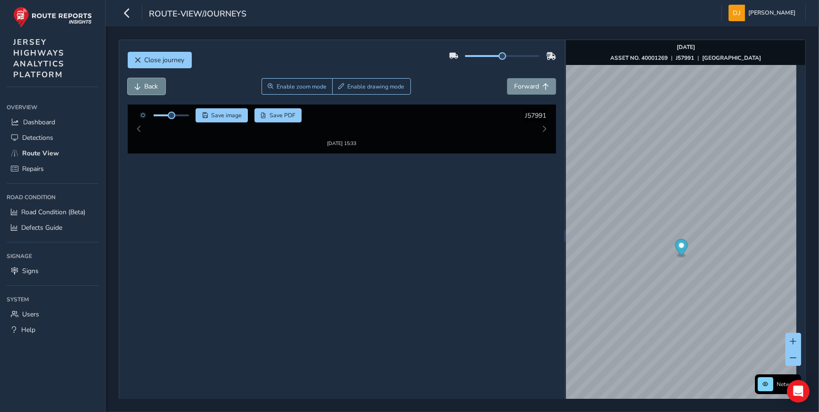
click at [151, 87] on span "Back" at bounding box center [152, 86] width 14 height 9
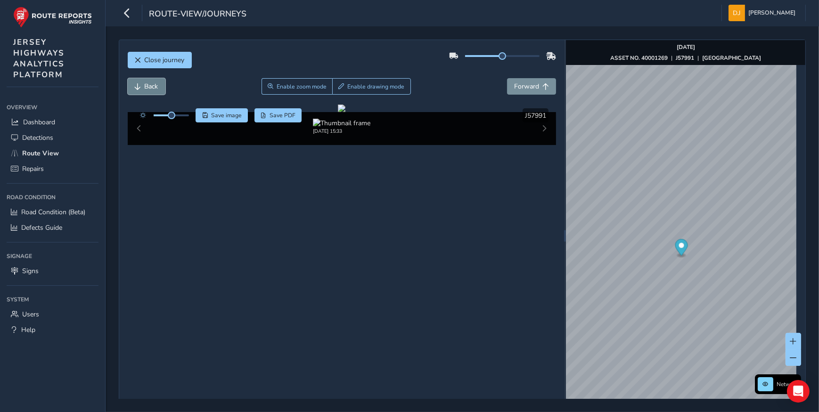
click at [151, 87] on span "Back" at bounding box center [152, 86] width 14 height 9
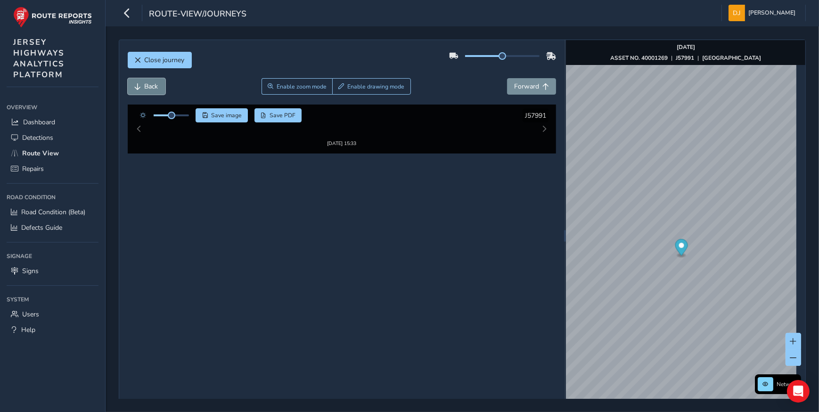
click at [151, 87] on span "Back" at bounding box center [152, 86] width 14 height 9
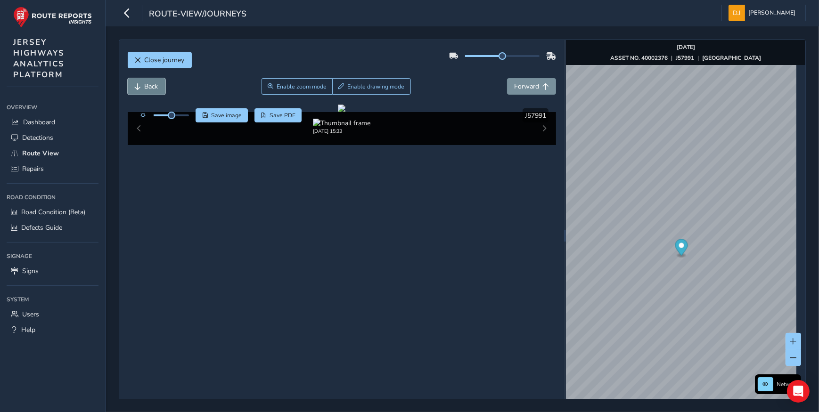
click at [151, 87] on span "Back" at bounding box center [152, 86] width 14 height 9
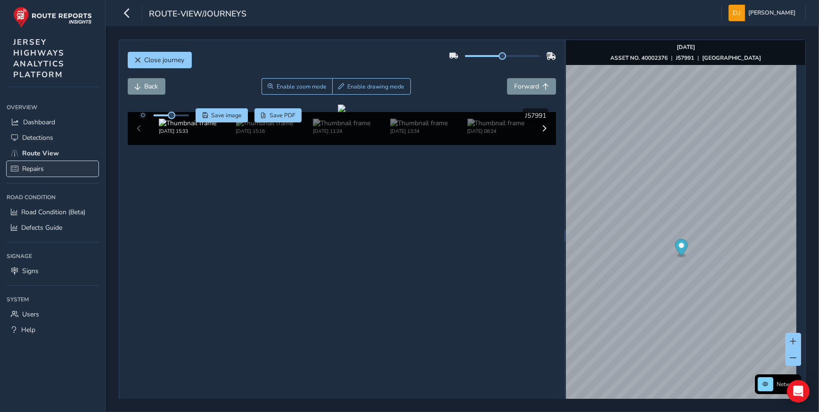
click at [35, 170] on span "Repairs" at bounding box center [33, 168] width 22 height 9
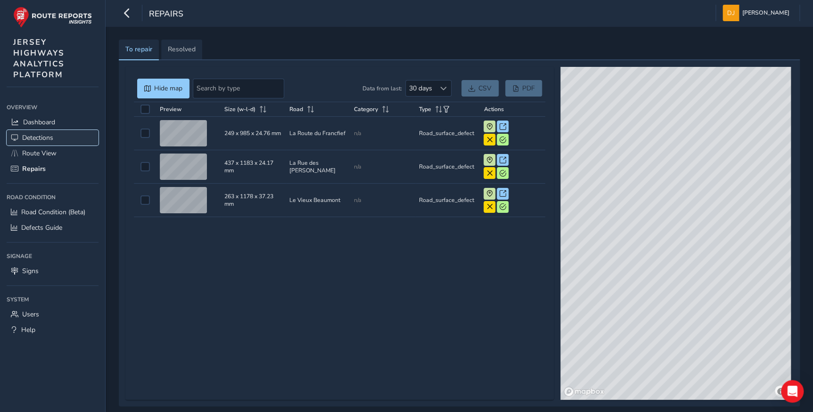
click at [34, 138] on span "Detections" at bounding box center [37, 137] width 31 height 9
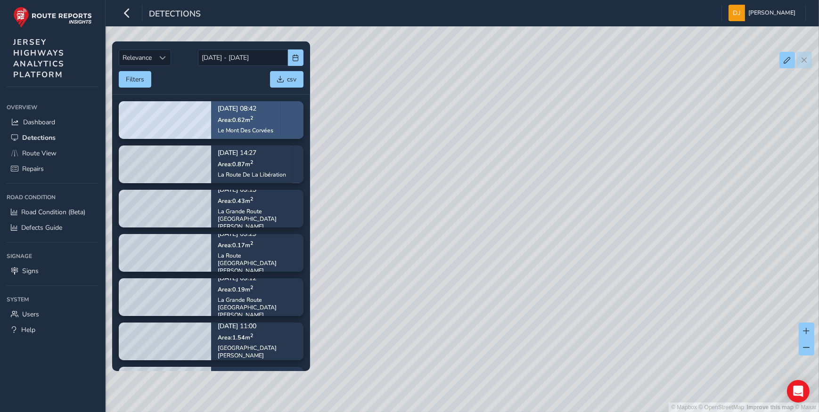
click at [247, 120] on span "Area: 0.62 m 2" at bounding box center [235, 119] width 35 height 8
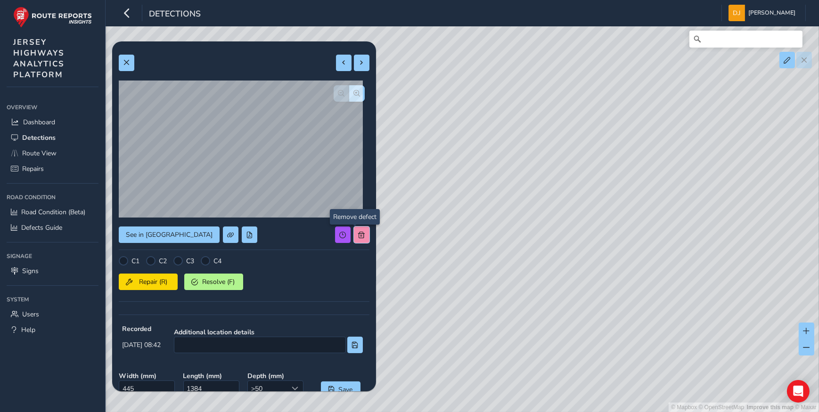
click at [360, 237] on button at bounding box center [362, 235] width 16 height 16
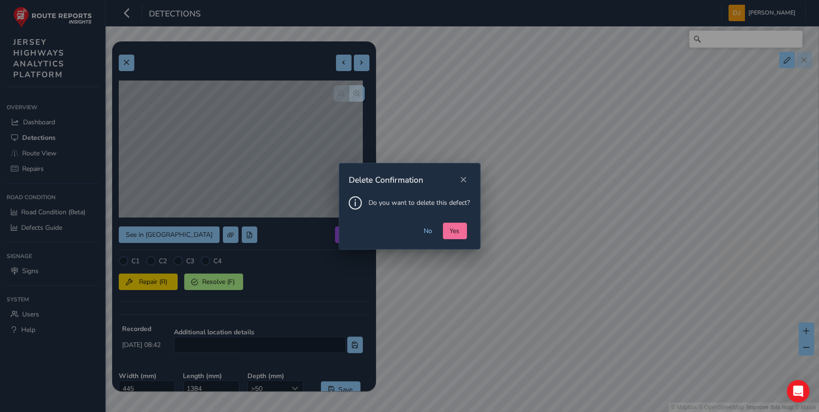
click at [459, 232] on span "Yes" at bounding box center [455, 231] width 10 height 9
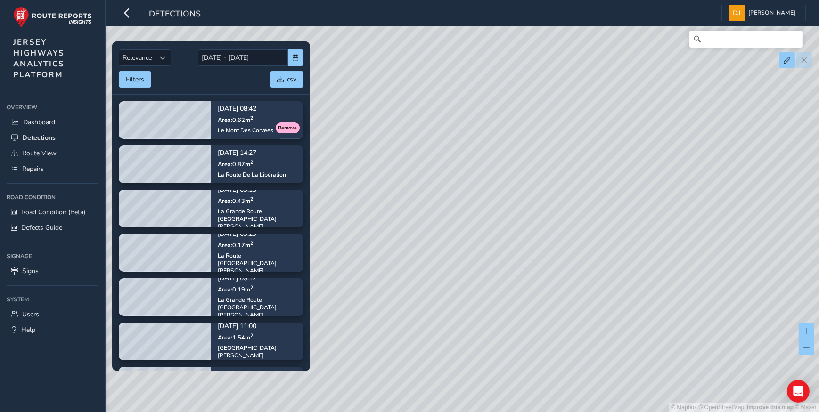
click at [355, 64] on div "© Mapbox © OpenStreetMap Improve this map © Maxar" at bounding box center [409, 206] width 819 height 412
click at [157, 59] on div "Sort by Date" at bounding box center [163, 58] width 16 height 16
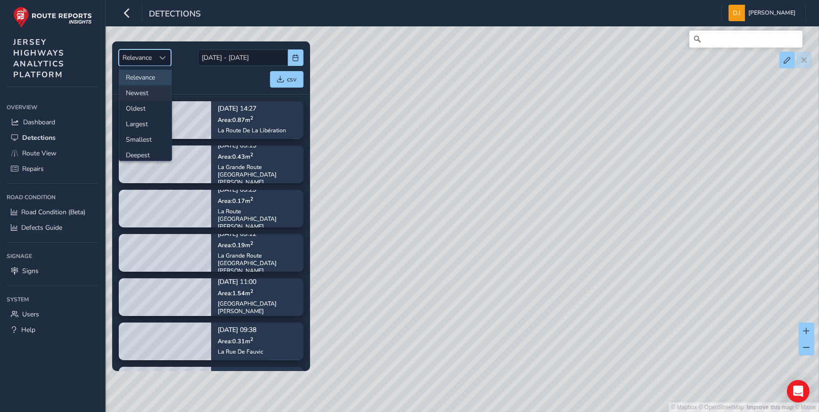
click at [145, 97] on li "Newest" at bounding box center [145, 93] width 52 height 16
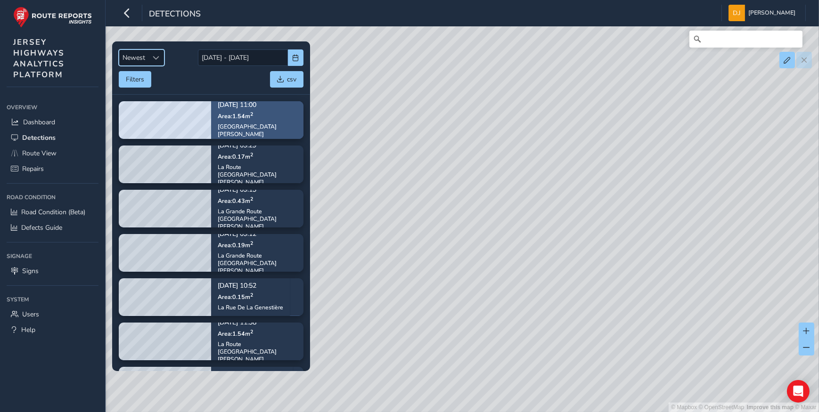
click at [261, 127] on div "[DATE] 11:00 Area: 1.54 m 2 [GEOGRAPHIC_DATA][PERSON_NAME]" at bounding box center [257, 120] width 92 height 62
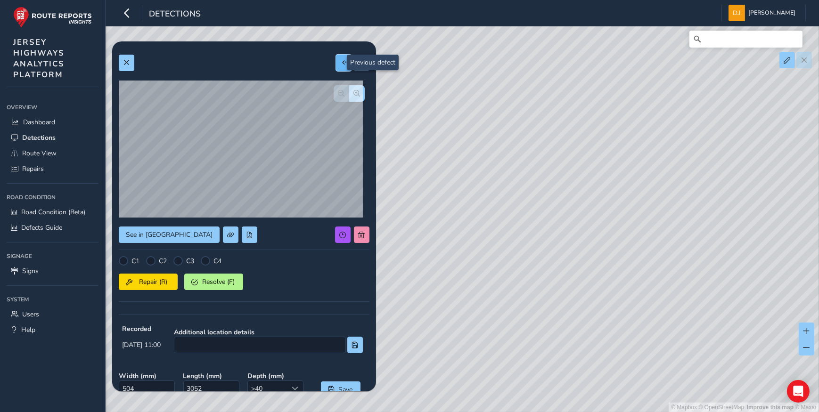
click at [341, 62] on span at bounding box center [344, 62] width 7 height 7
type input "299"
type input "564"
click at [341, 62] on span at bounding box center [344, 62] width 7 height 7
type input "289"
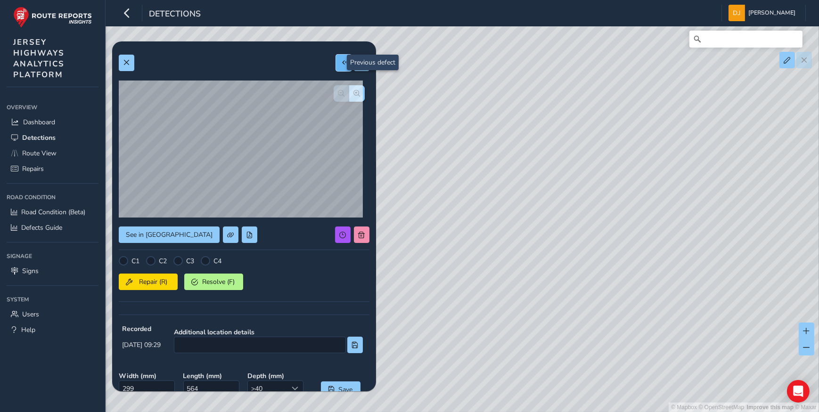
type input "1492"
click at [341, 62] on span at bounding box center [344, 62] width 7 height 7
type input "312"
type input "597"
click at [341, 62] on span at bounding box center [344, 62] width 7 height 7
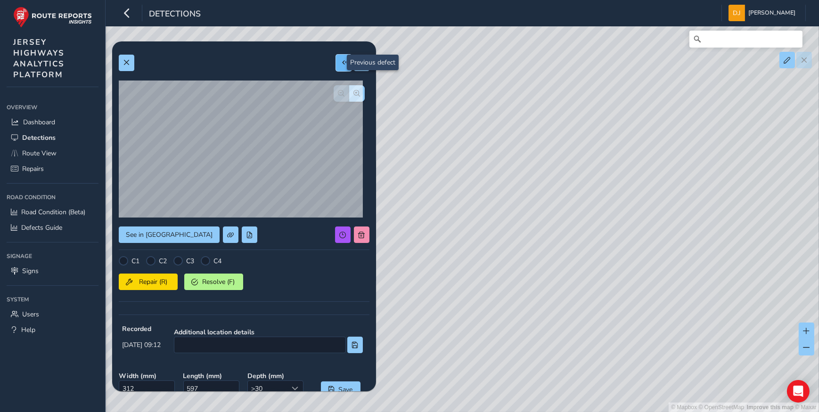
type input "197"
type input "761"
click at [341, 62] on span at bounding box center [344, 62] width 7 height 7
type input "570"
type input "2695"
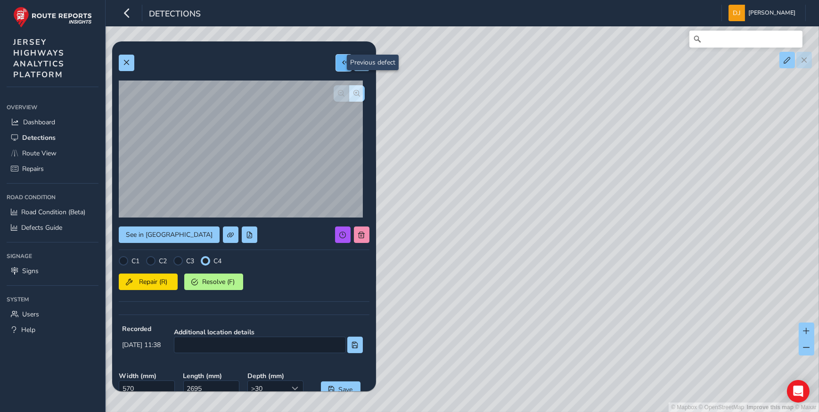
click at [341, 62] on span at bounding box center [344, 62] width 7 height 7
type input "534"
type input "1629"
click at [359, 232] on span at bounding box center [362, 235] width 7 height 7
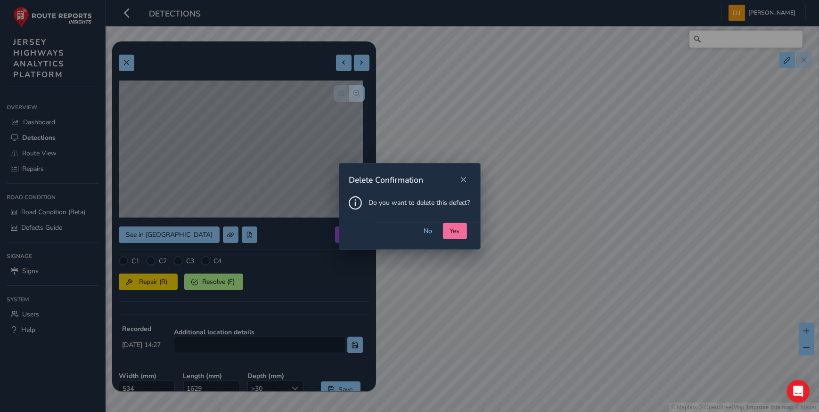
click at [454, 231] on span "Yes" at bounding box center [455, 231] width 10 height 9
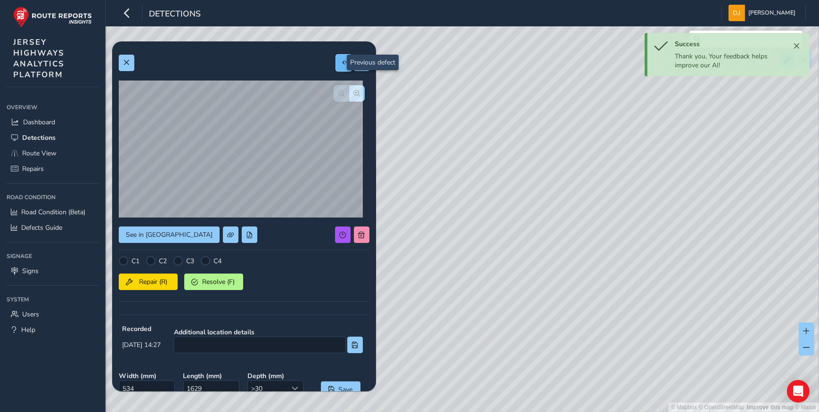
click at [341, 62] on span at bounding box center [344, 62] width 7 height 7
type input "504"
type input "3970"
click at [341, 62] on span at bounding box center [344, 62] width 7 height 7
type input "325"
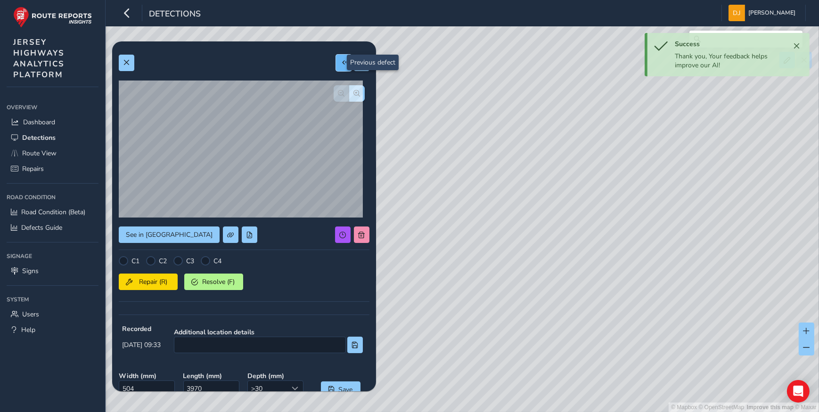
type input "943"
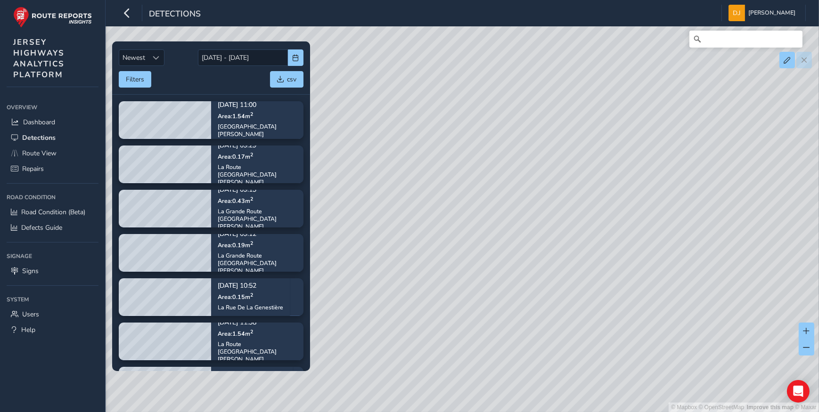
click at [336, 62] on div "© Mapbox © OpenStreetMap Improve this map © Maxar" at bounding box center [409, 206] width 819 height 412
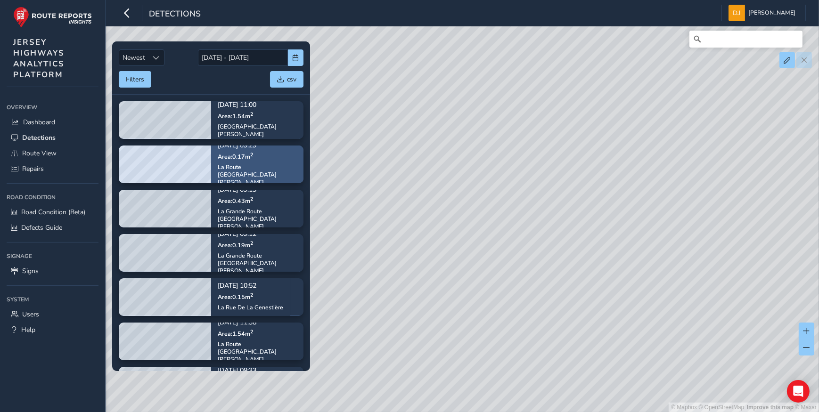
click at [236, 160] on span "Area: 0.17 m 2" at bounding box center [235, 156] width 35 height 8
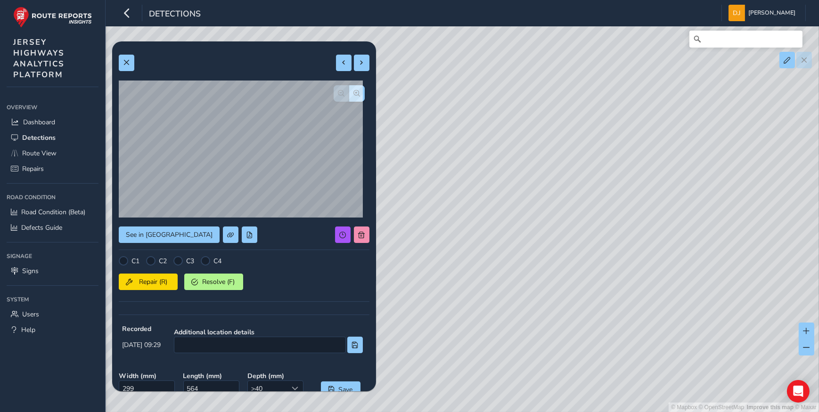
click at [695, 118] on div "© Mapbox © OpenStreetMap Improve this map © Maxar" at bounding box center [409, 206] width 819 height 412
